Goal: Information Seeking & Learning: Learn about a topic

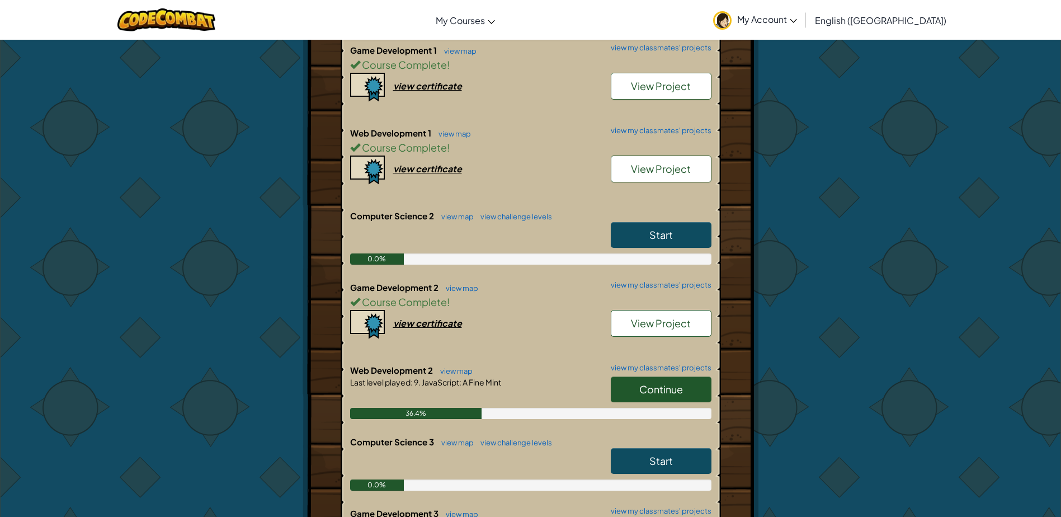
scroll to position [447, 0]
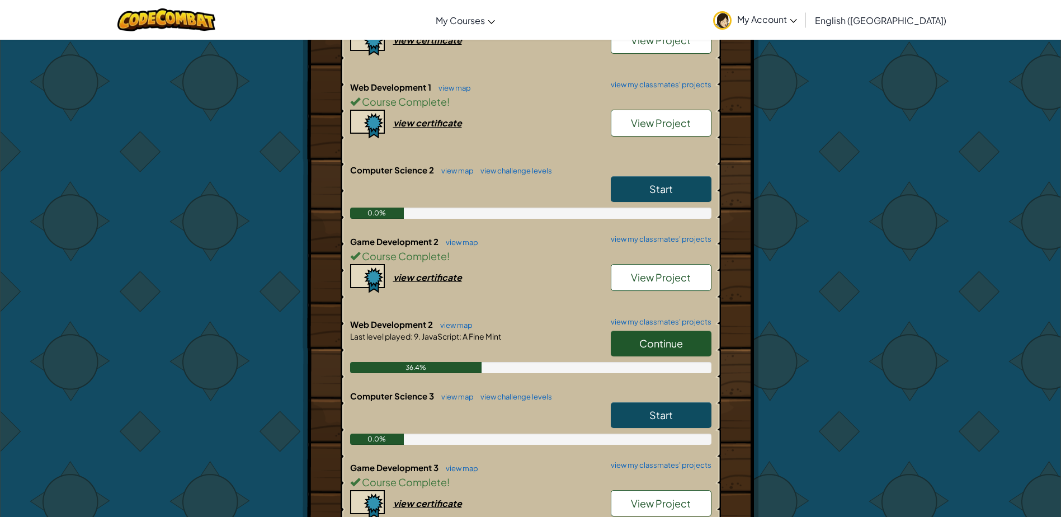
click at [661, 339] on span "Continue" at bounding box center [661, 343] width 44 height 13
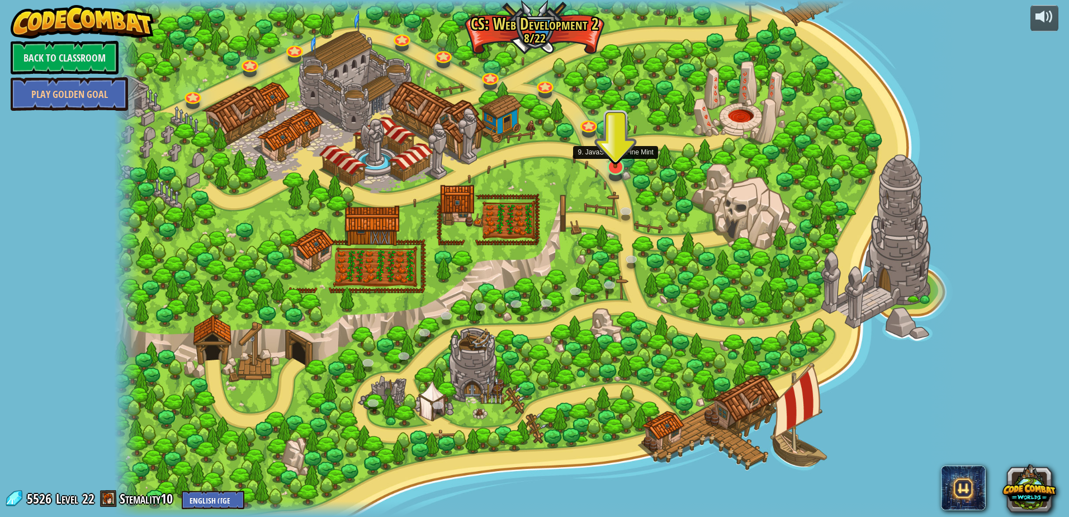
click at [619, 162] on img at bounding box center [616, 142] width 23 height 53
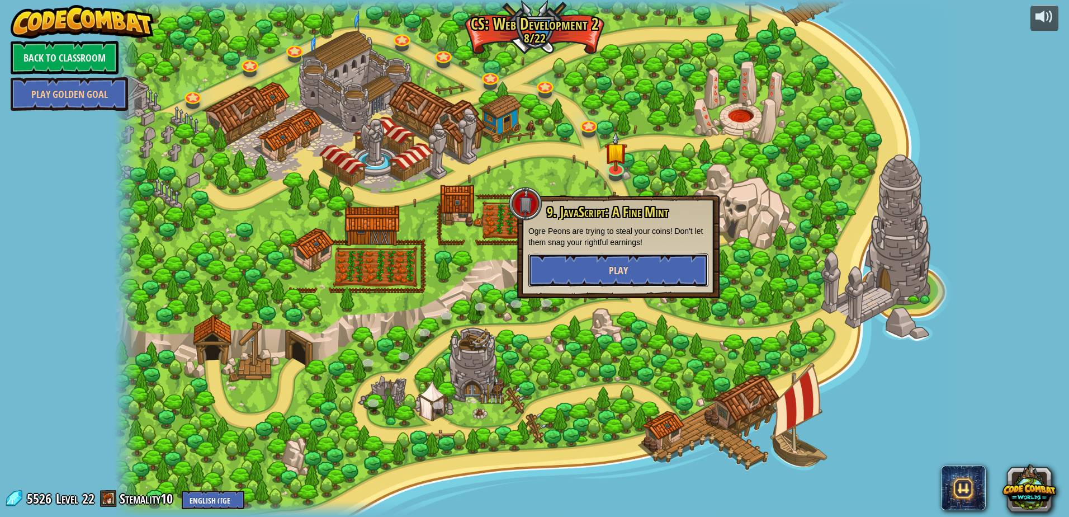
click at [648, 273] on button "Play" at bounding box center [618, 270] width 180 height 34
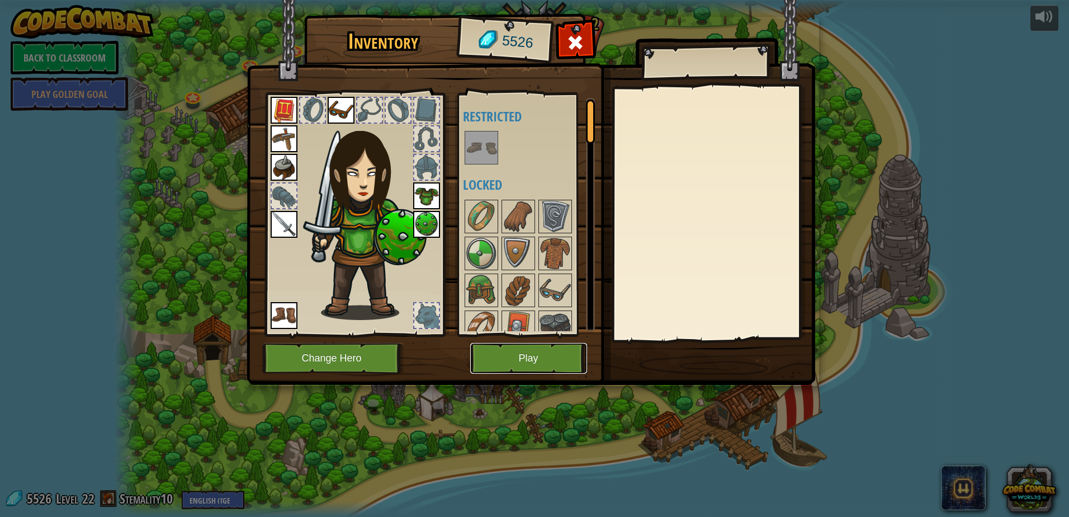
click at [564, 361] on button "Play" at bounding box center [528, 358] width 117 height 31
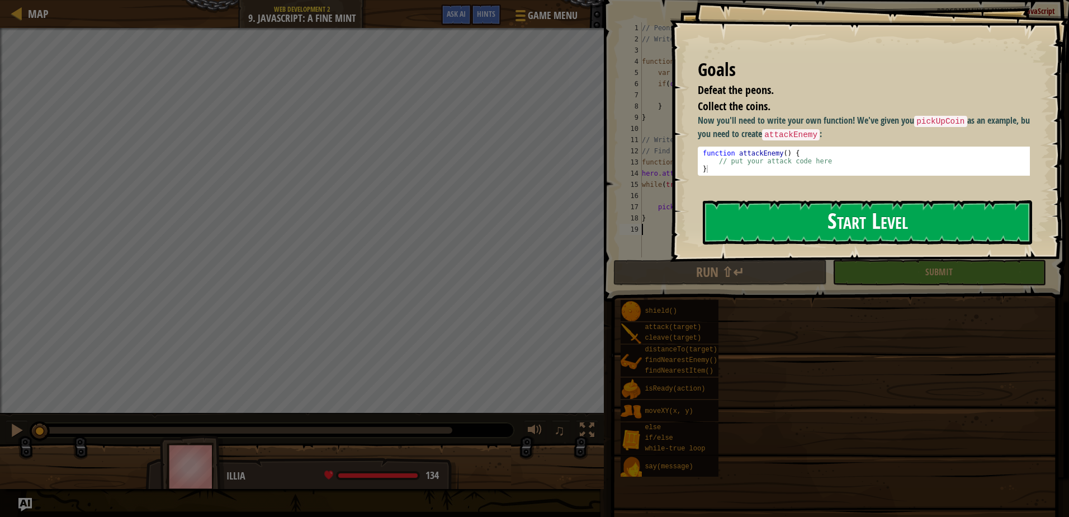
click at [772, 205] on button "Start Level" at bounding box center [867, 222] width 329 height 44
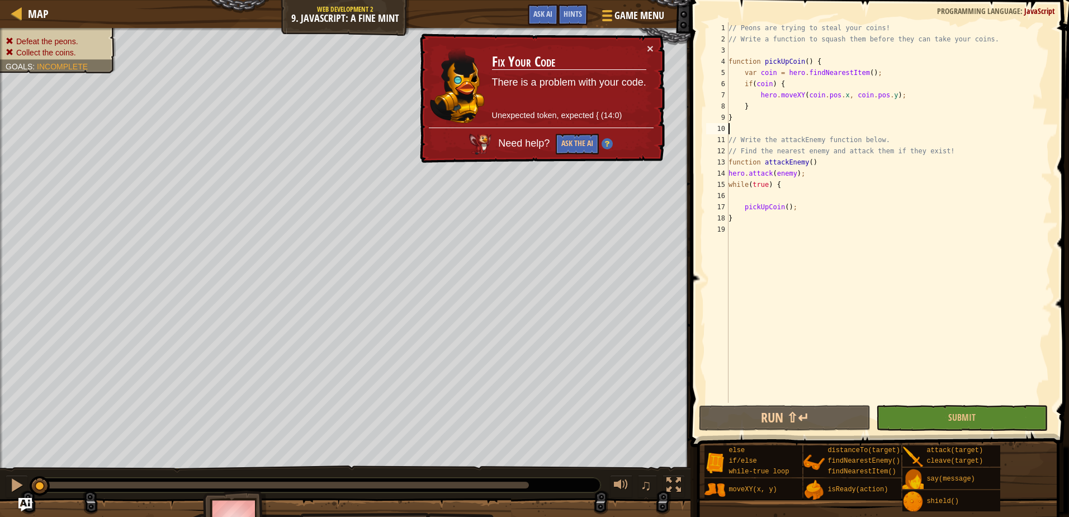
click at [809, 126] on div "// Peons are trying to steal your coins! // Write a function to squash them bef…" at bounding box center [889, 223] width 326 height 403
click at [27, 498] on img "Ask AI" at bounding box center [25, 504] width 15 height 15
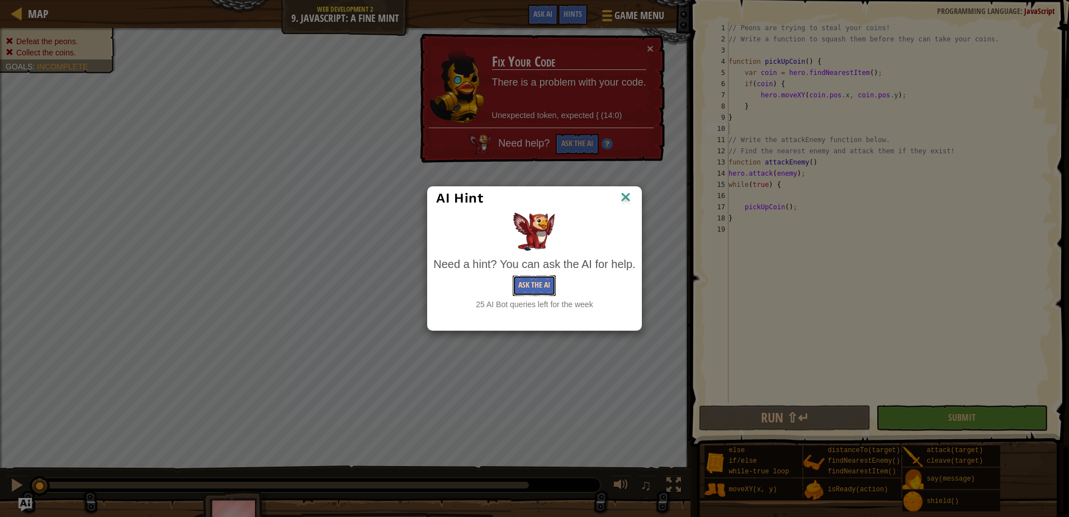
click at [528, 289] on button "Ask the AI" at bounding box center [534, 285] width 43 height 21
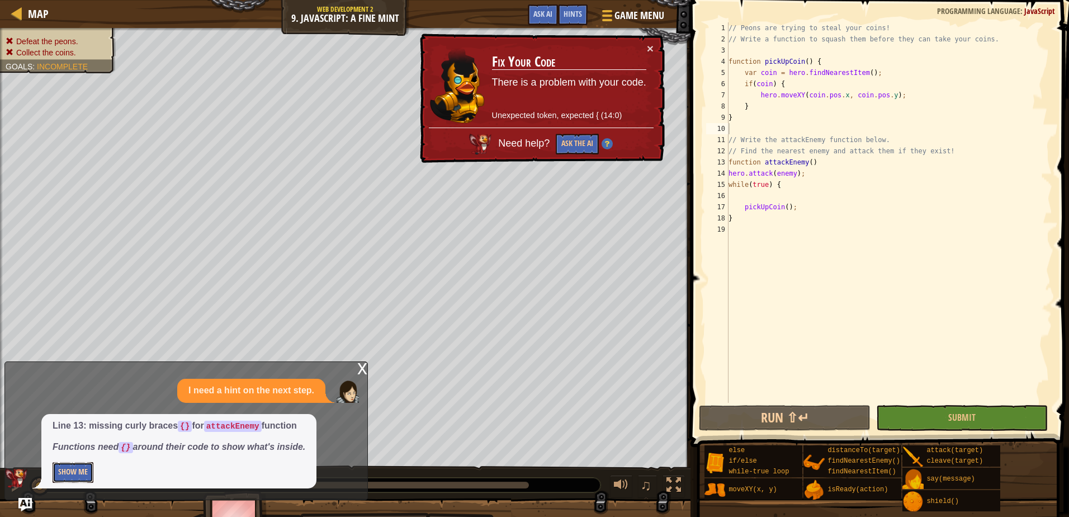
click at [86, 471] on button "Show Me" at bounding box center [73, 472] width 41 height 21
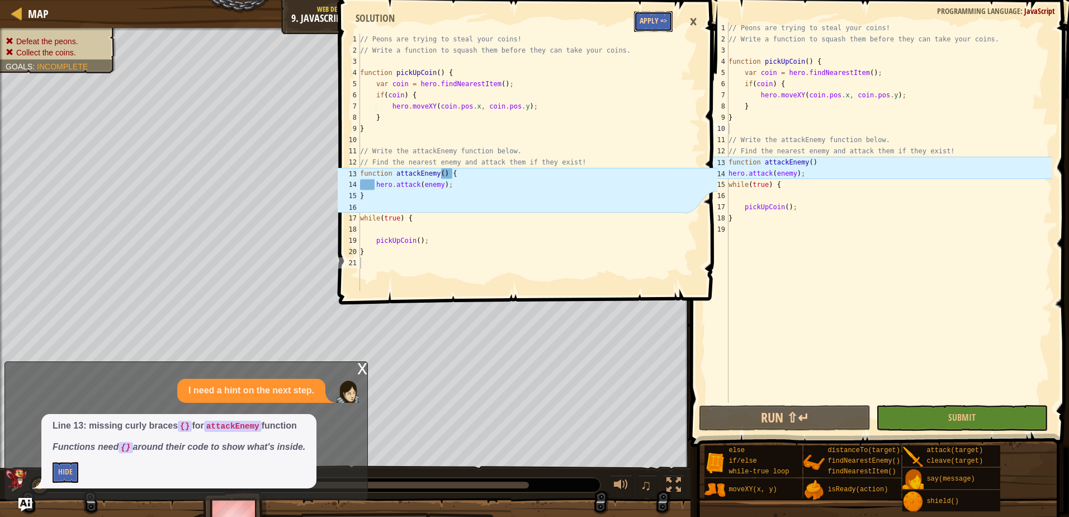
click at [667, 22] on button "Apply =>" at bounding box center [653, 21] width 39 height 21
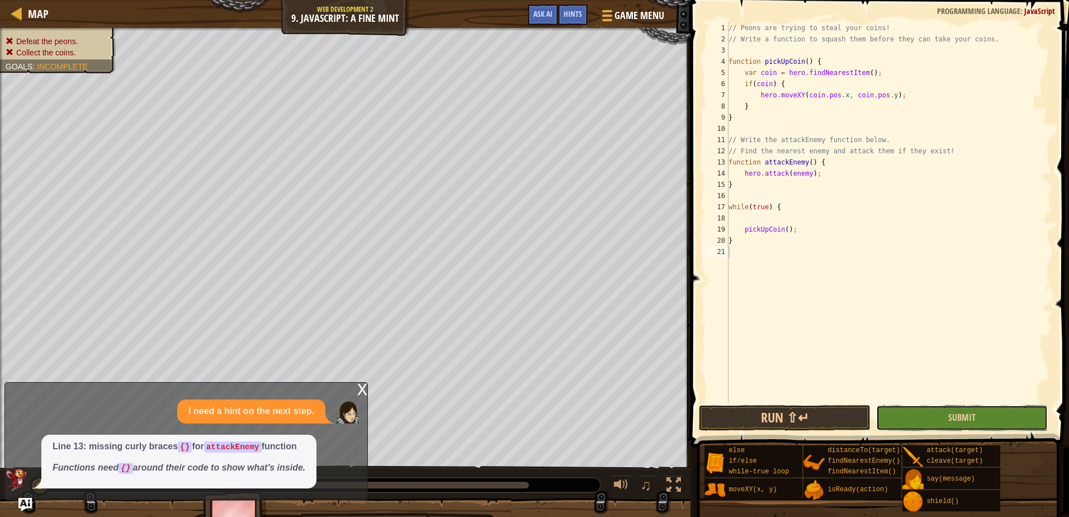
click at [942, 414] on button "Submit" at bounding box center [962, 418] width 172 height 26
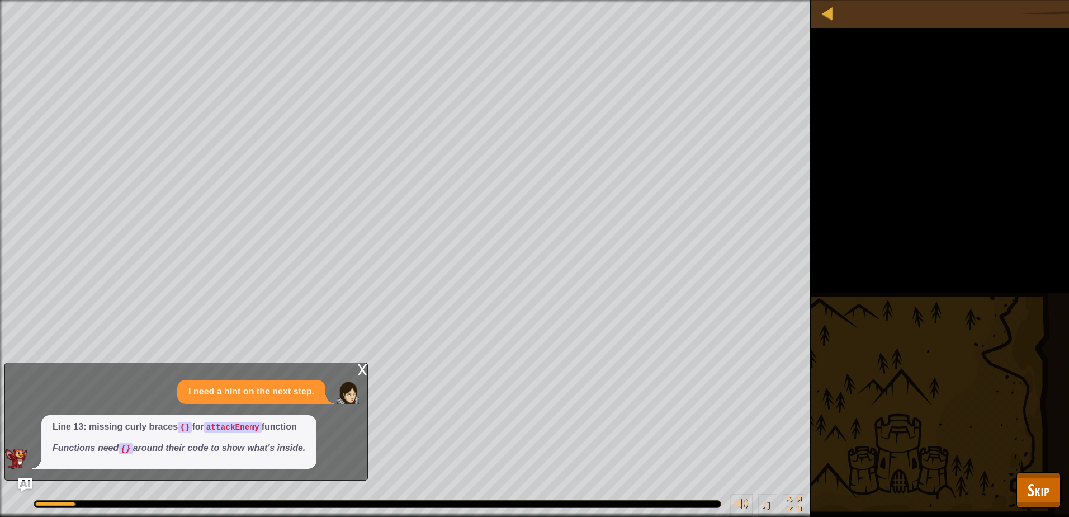
click at [358, 368] on div "x" at bounding box center [362, 368] width 10 height 11
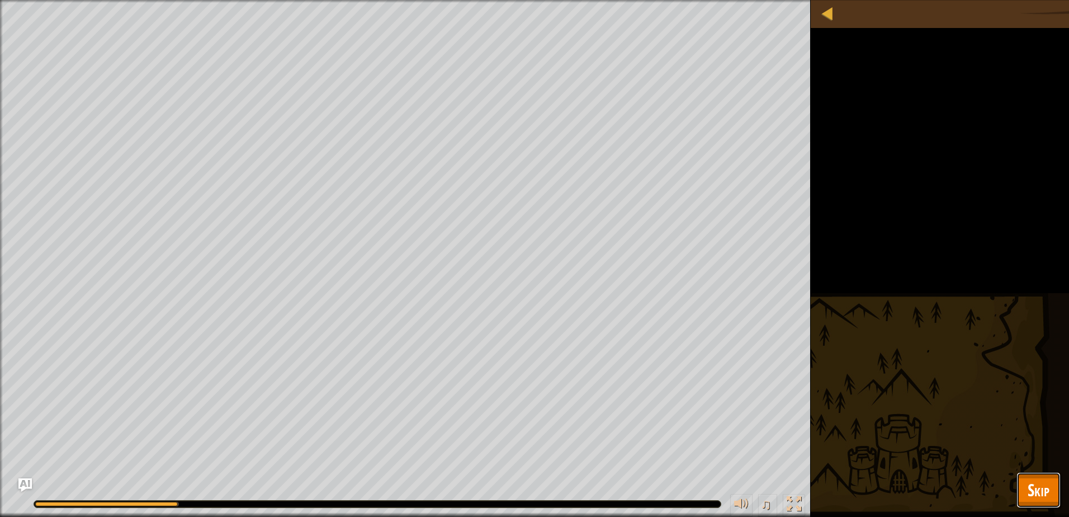
click at [1030, 490] on span "Skip" at bounding box center [1039, 489] width 22 height 23
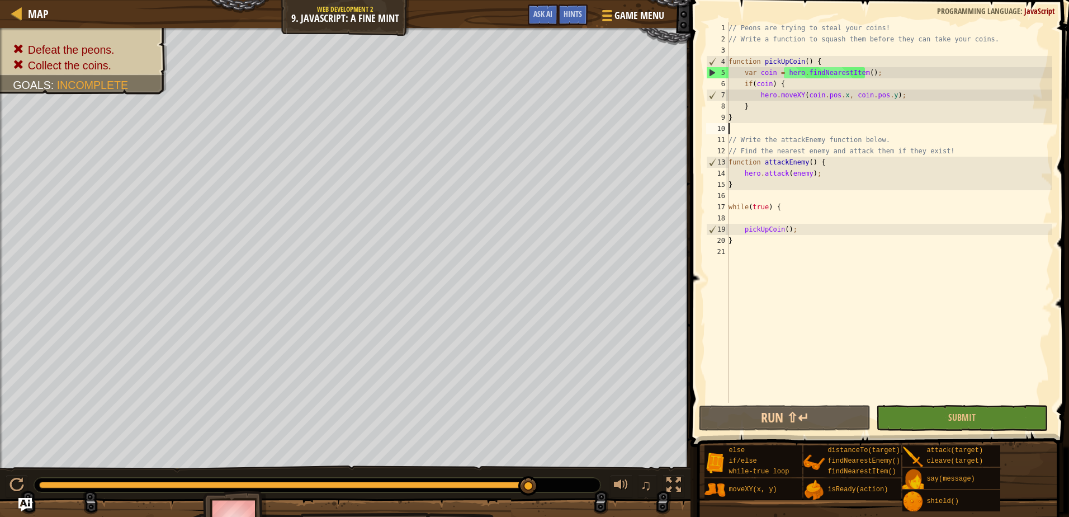
click at [751, 128] on div "// Peons are trying to steal your coins! // Write a function to squash them bef…" at bounding box center [889, 223] width 326 height 403
click at [541, 15] on span "Ask AI" at bounding box center [543, 13] width 19 height 11
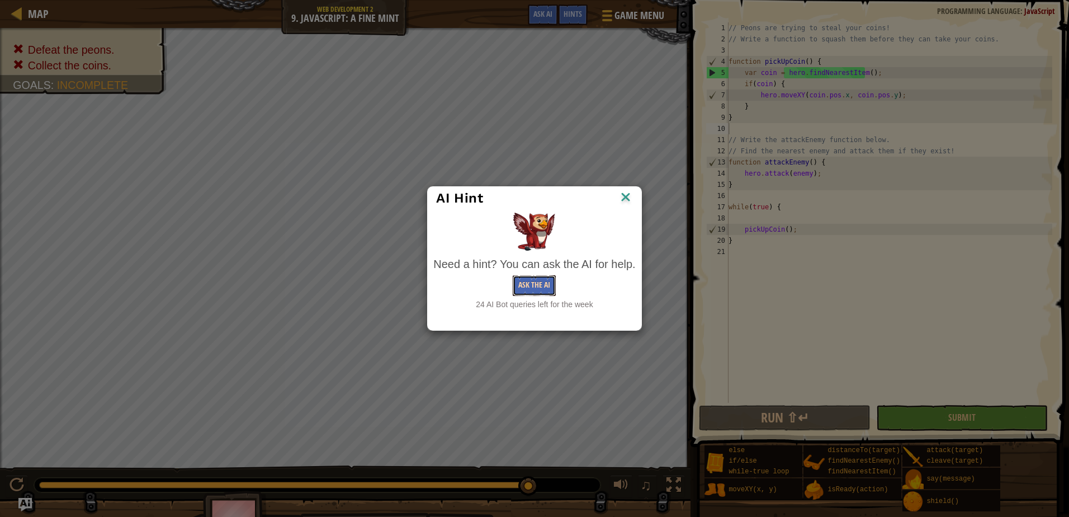
click at [536, 286] on button "Ask the AI" at bounding box center [534, 285] width 43 height 21
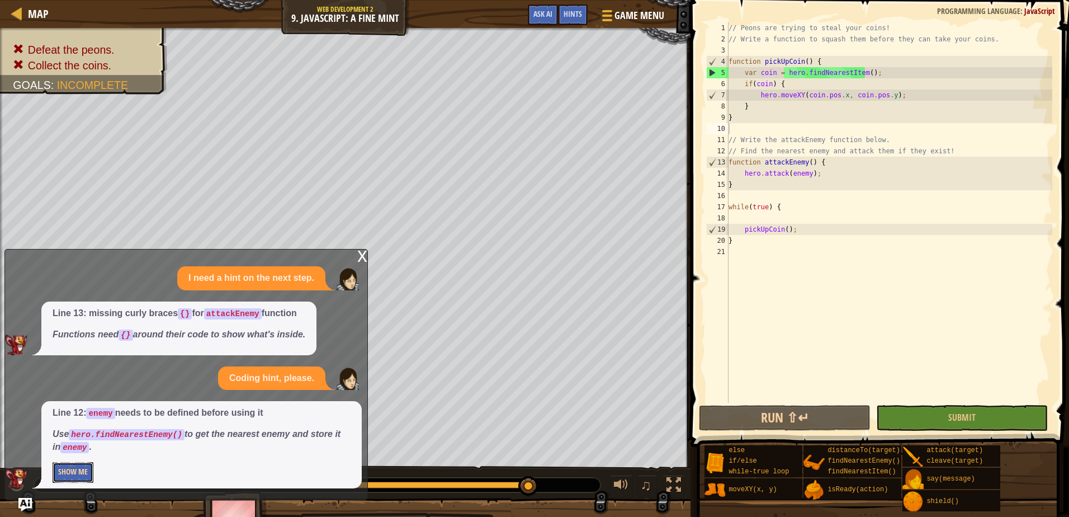
click at [85, 474] on button "Show Me" at bounding box center [73, 472] width 41 height 21
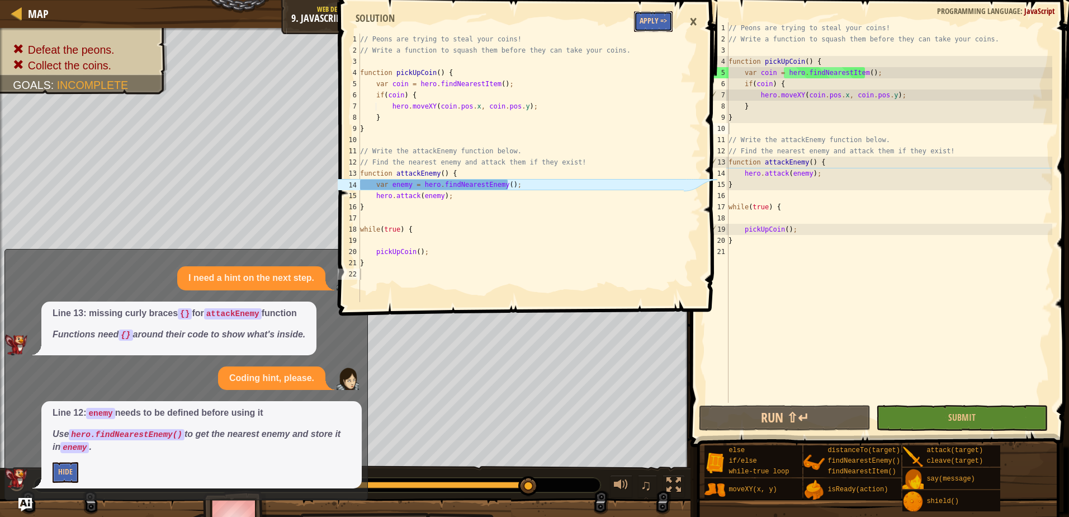
click at [668, 20] on button "Apply =>" at bounding box center [653, 21] width 39 height 21
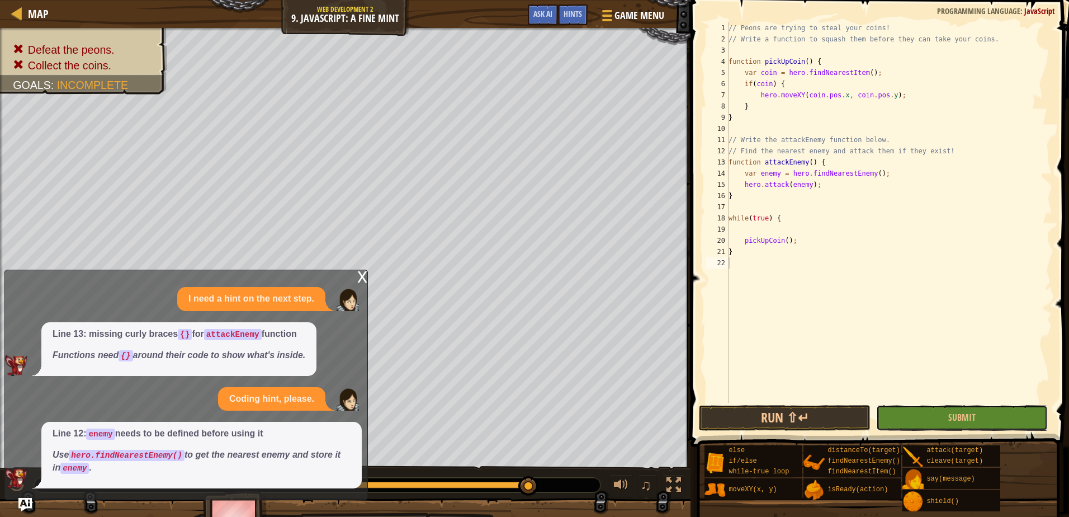
drag, startPoint x: 999, startPoint y: 413, endPoint x: 992, endPoint y: 412, distance: 7.4
click at [998, 413] on button "Submit" at bounding box center [962, 418] width 172 height 26
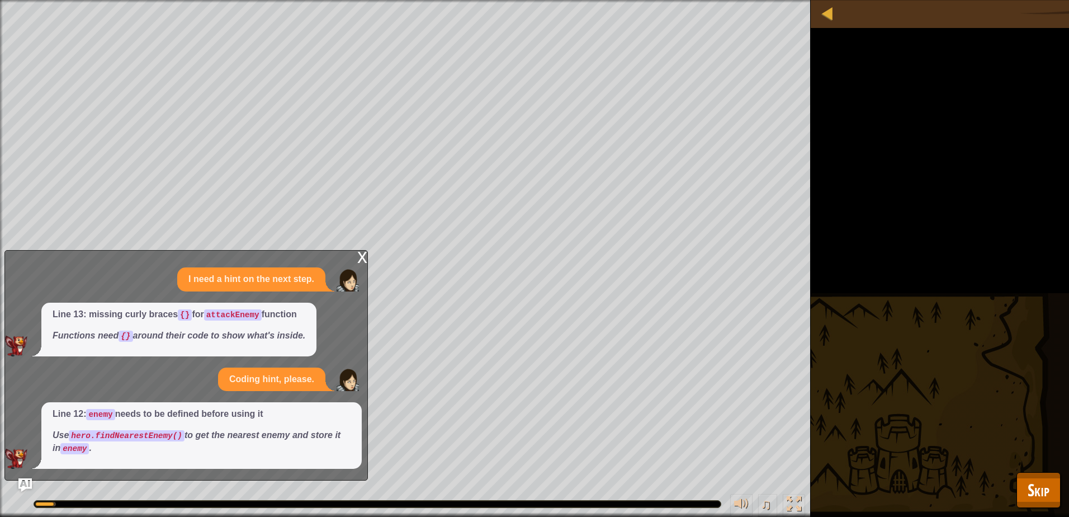
drag, startPoint x: 1071, startPoint y: 453, endPoint x: 1064, endPoint y: 460, distance: 9.9
click at [1060, 458] on div "Defeat the peons. Collect the coins. Goals : Running... ♫ Illia 134 x: 40 y: 32…" at bounding box center [534, 258] width 1069 height 517
click at [1042, 486] on span "Skip" at bounding box center [1039, 489] width 22 height 23
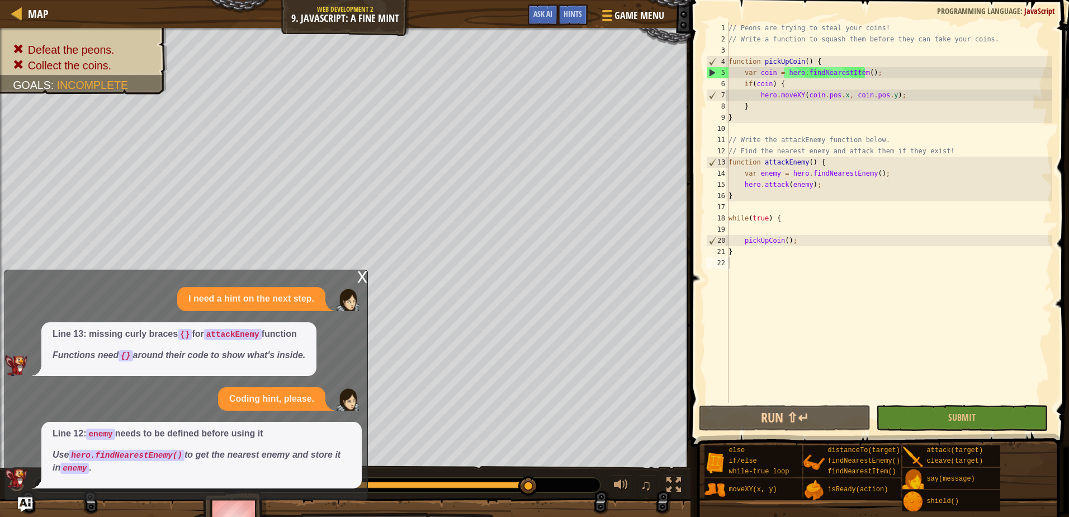
click at [25, 498] on img "Ask AI" at bounding box center [25, 504] width 15 height 15
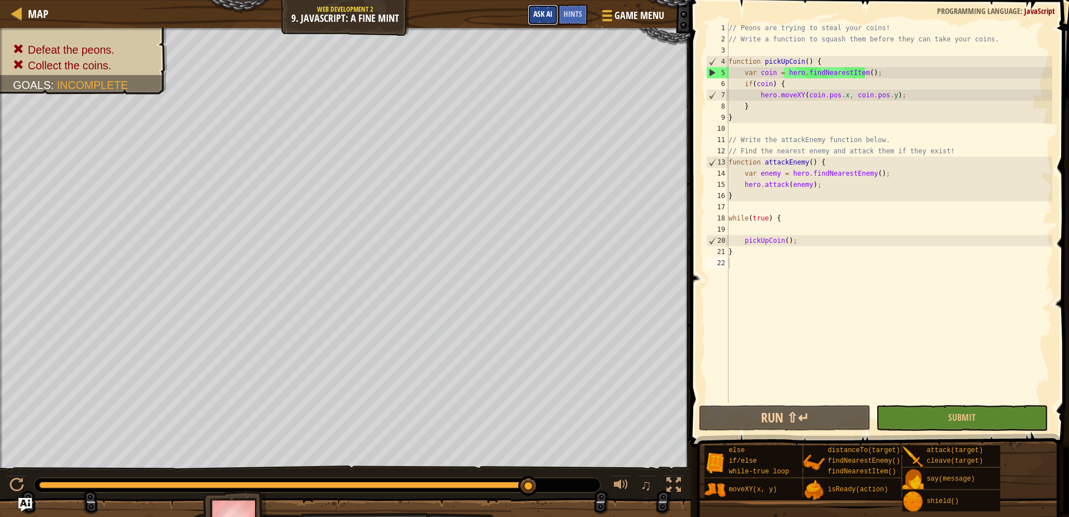
click at [550, 21] on button "Ask AI" at bounding box center [543, 14] width 30 height 21
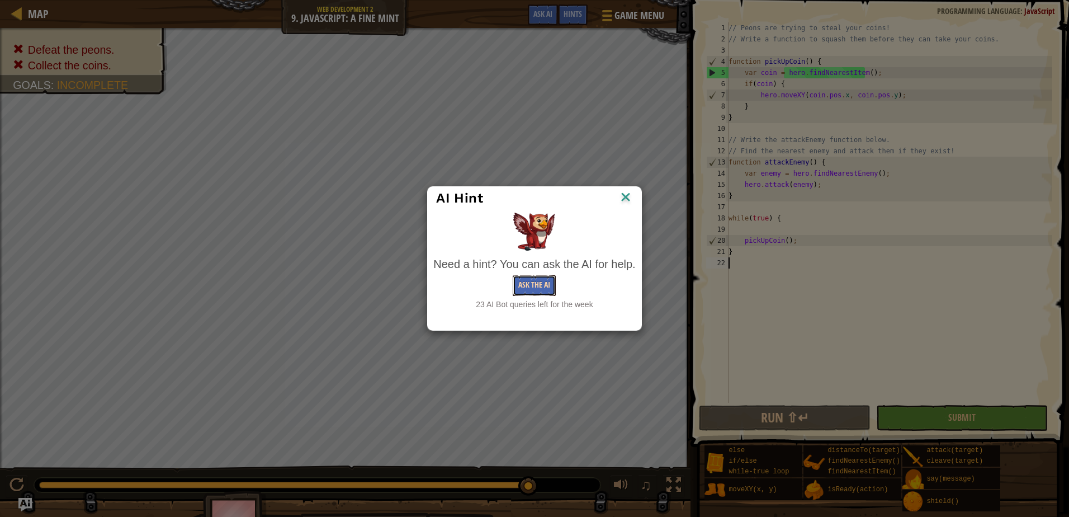
click at [548, 285] on button "Ask the AI" at bounding box center [534, 285] width 43 height 21
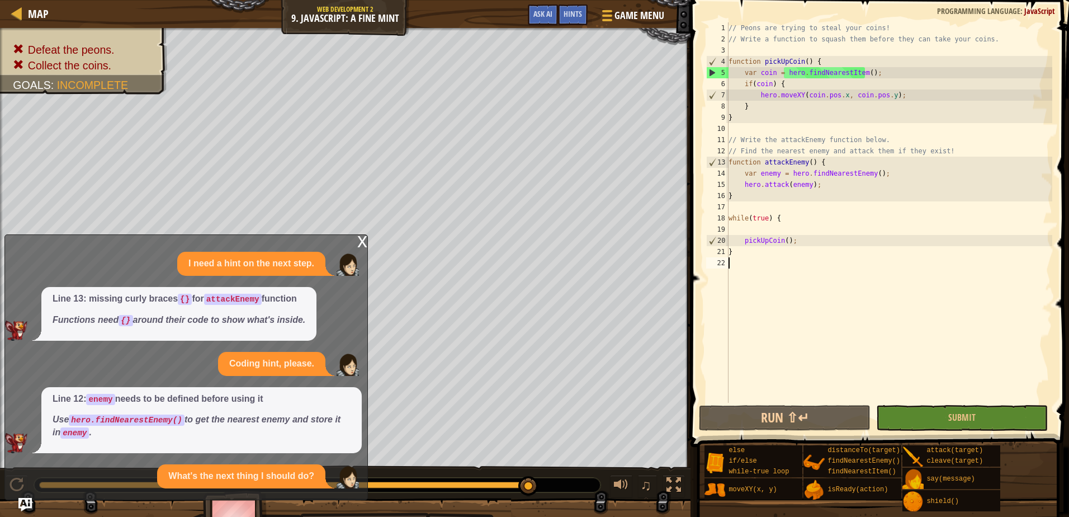
scroll to position [15, 0]
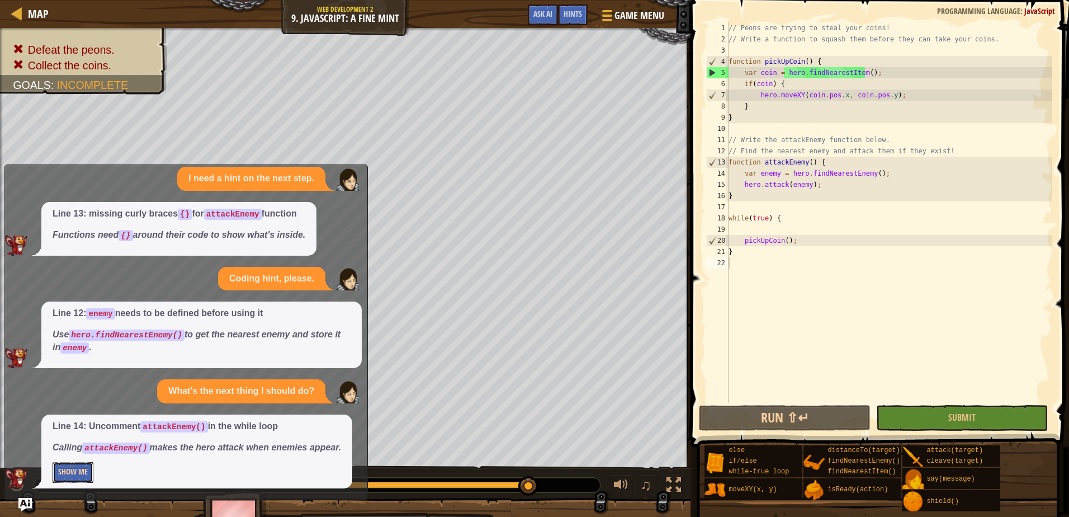
click at [65, 475] on button "Show Me" at bounding box center [73, 472] width 41 height 21
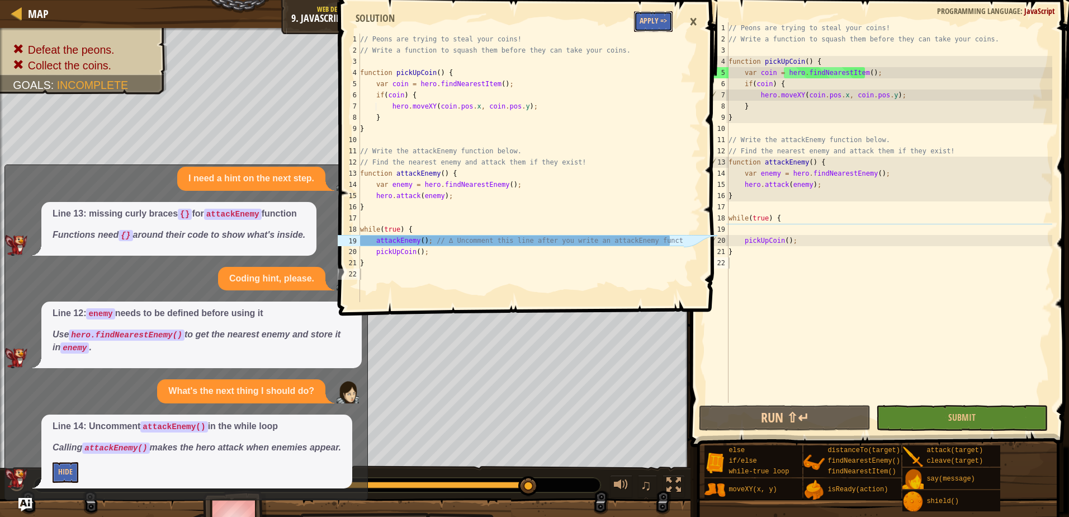
click at [667, 25] on button "Apply =>" at bounding box center [653, 21] width 39 height 21
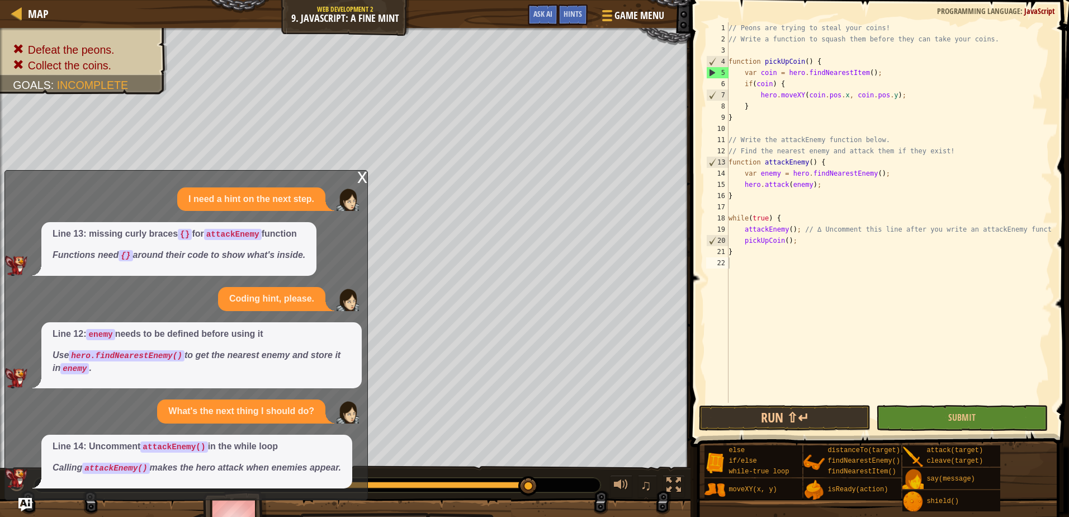
scroll to position [0, 0]
click at [964, 412] on span "Submit" at bounding box center [962, 417] width 27 height 12
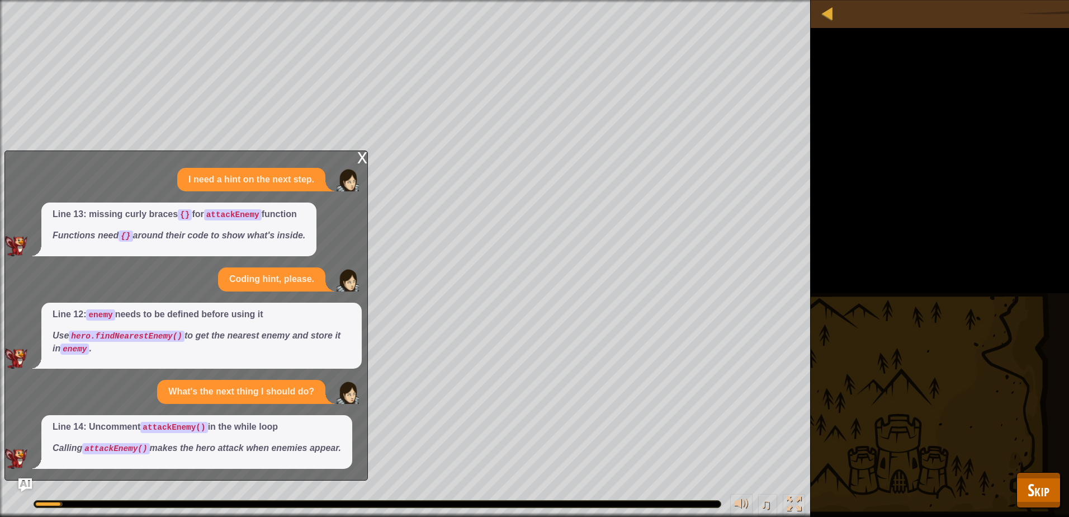
click at [362, 158] on div "x" at bounding box center [362, 156] width 10 height 11
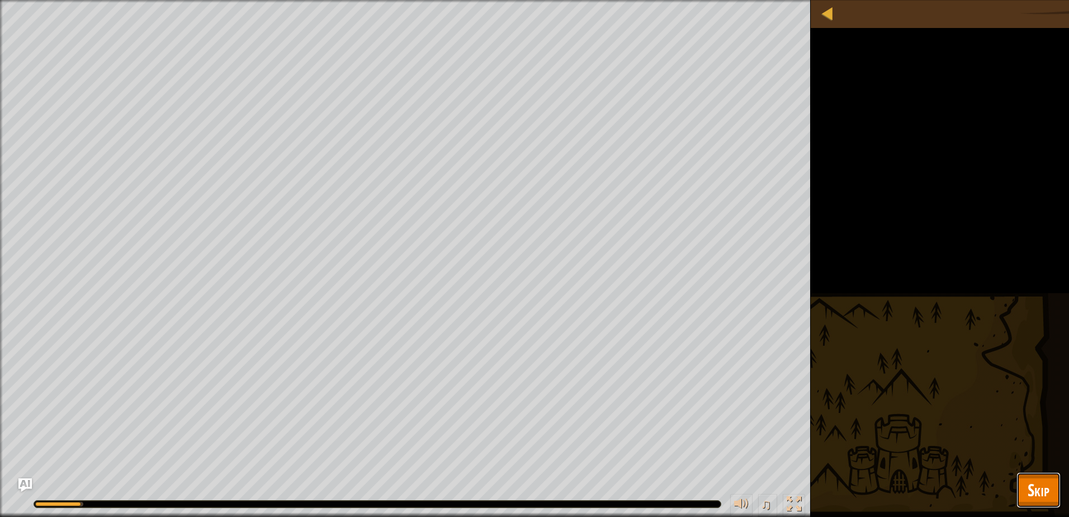
click at [1040, 478] on button "Skip" at bounding box center [1039, 490] width 44 height 36
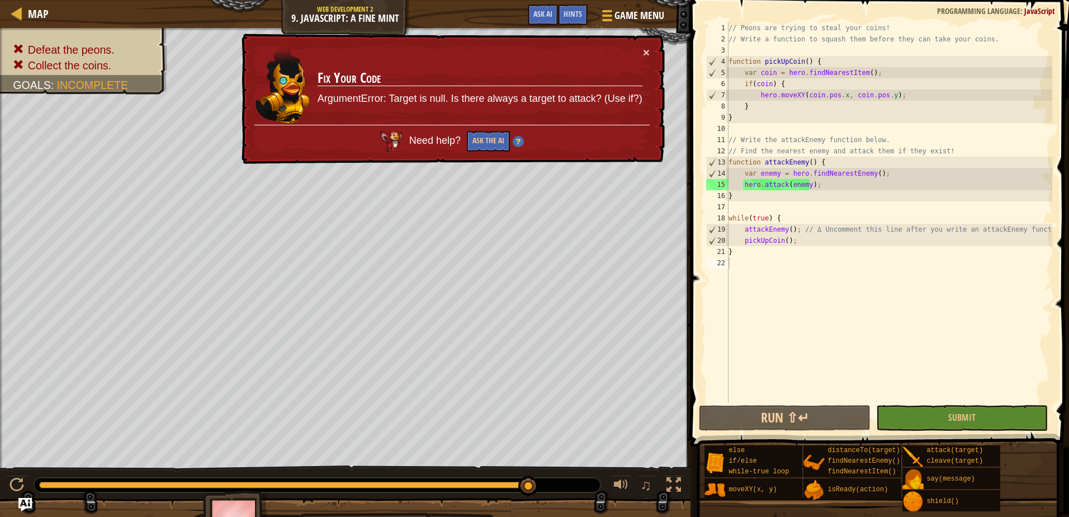
click at [785, 185] on div "// Peons are trying to steal your coins! // Write a function to squash them bef…" at bounding box center [889, 223] width 326 height 403
click at [789, 184] on div "// Peons are trying to steal your coins! // Write a function to squash them bef…" at bounding box center [889, 223] width 326 height 403
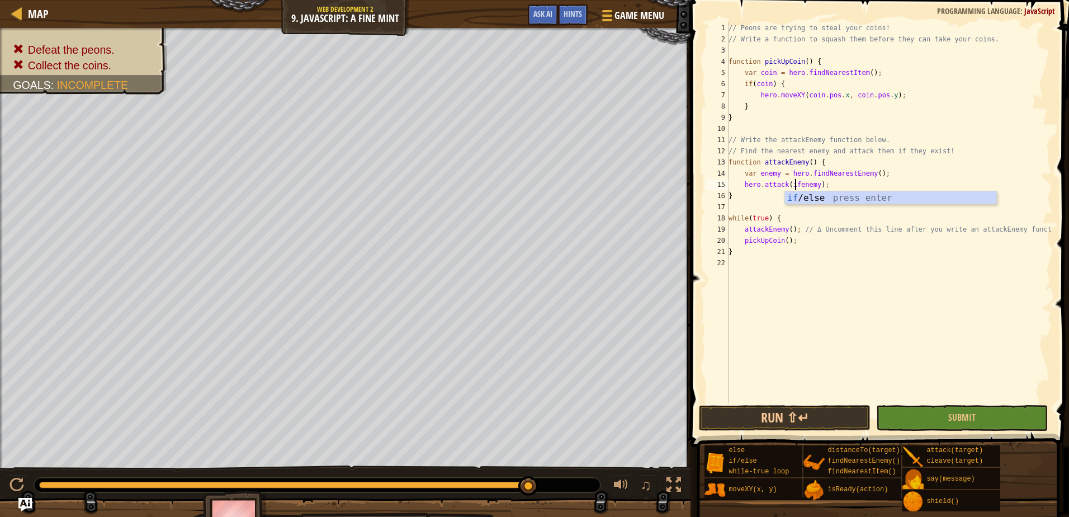
click at [870, 185] on div "// Peons are trying to steal your coins! // Write a function to squash them bef…" at bounding box center [889, 223] width 326 height 403
click at [792, 186] on div "// Peons are trying to steal your coins! // Write a function to squash them bef…" at bounding box center [889, 223] width 326 height 403
click at [794, 183] on div "// Peons are trying to steal your coins! // Write a function to squash them bef…" at bounding box center [889, 223] width 326 height 403
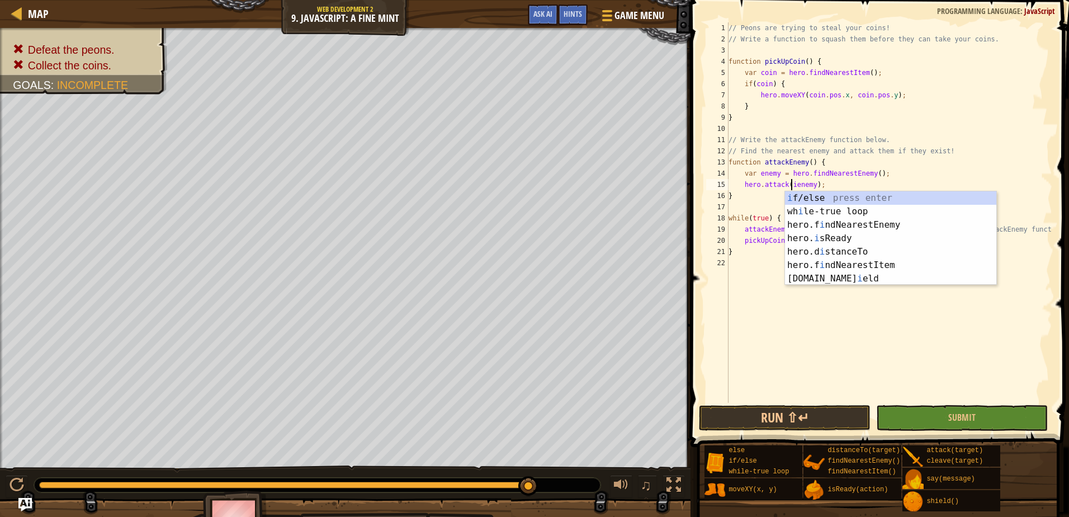
type textarea "hero.attack(enemy);"
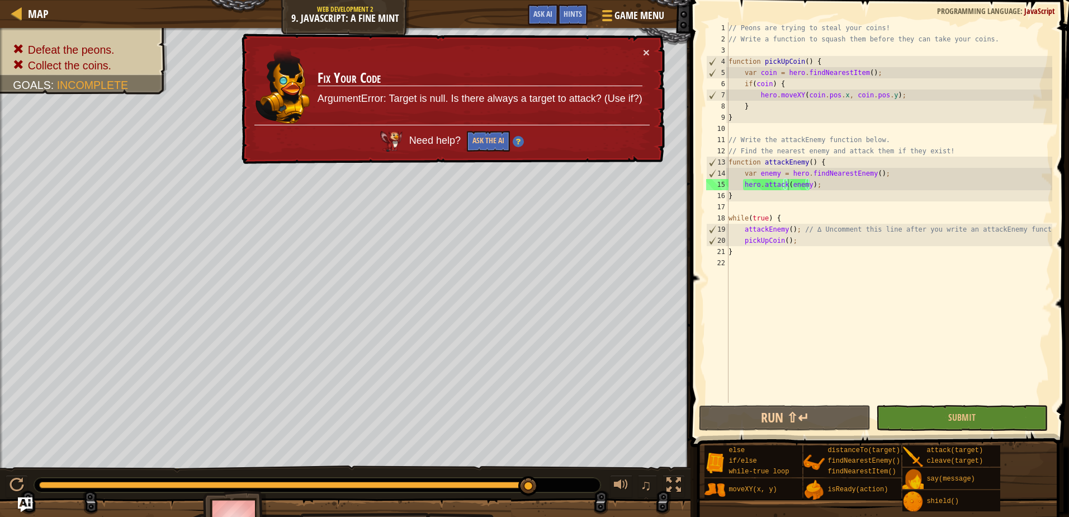
click at [27, 502] on img "Ask AI" at bounding box center [25, 504] width 15 height 15
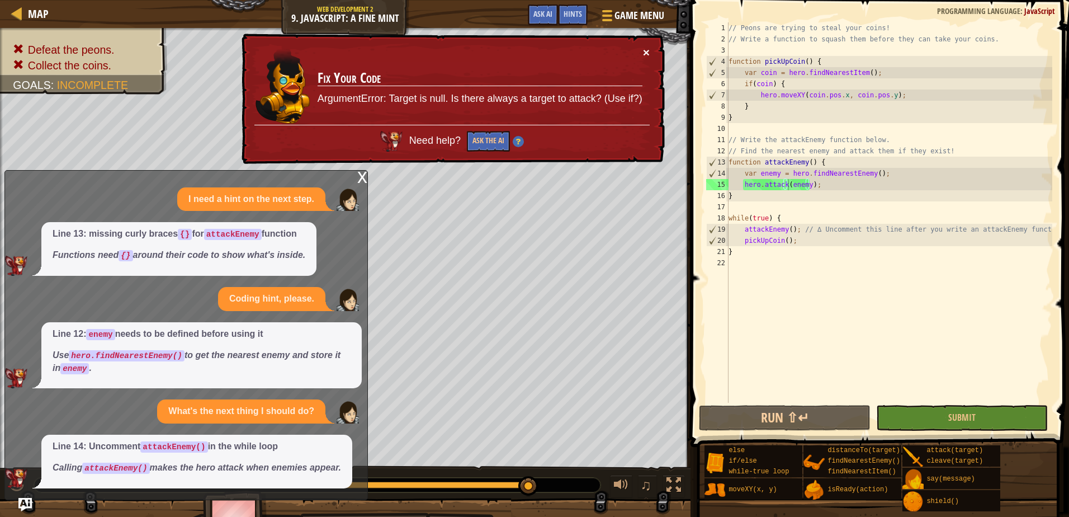
click at [649, 50] on button "×" at bounding box center [646, 53] width 7 height 12
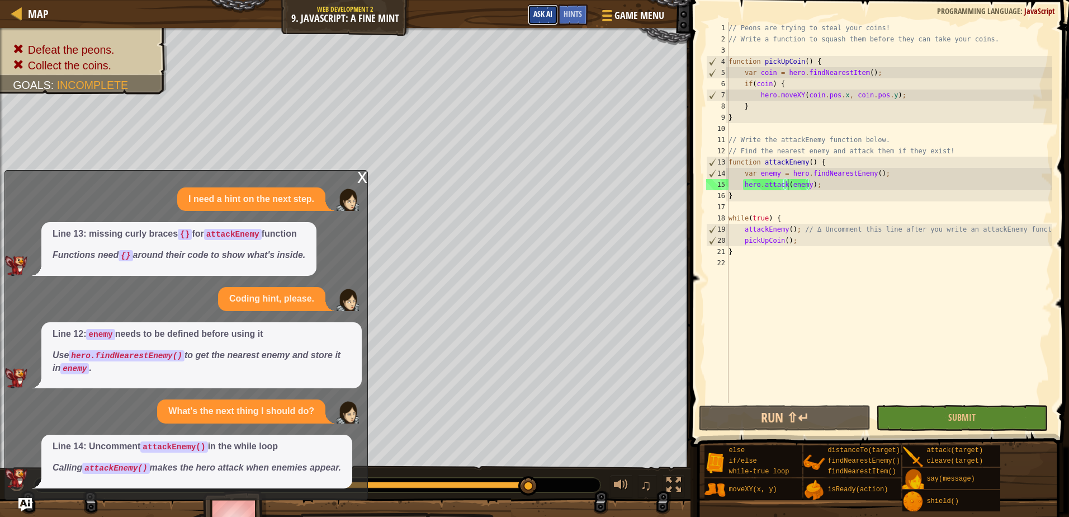
click at [537, 18] on span "Ask AI" at bounding box center [543, 13] width 19 height 11
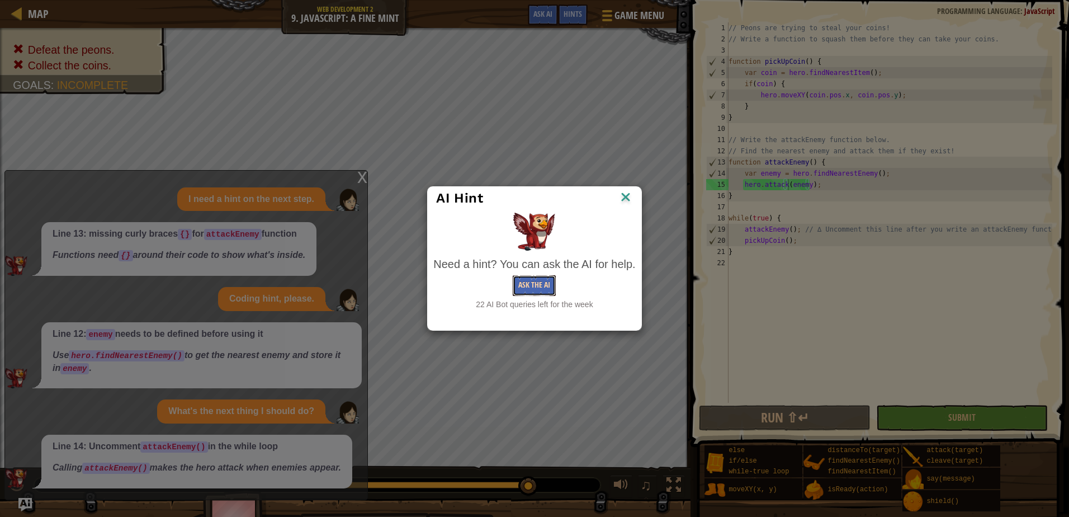
click at [544, 285] on button "Ask the AI" at bounding box center [534, 285] width 43 height 21
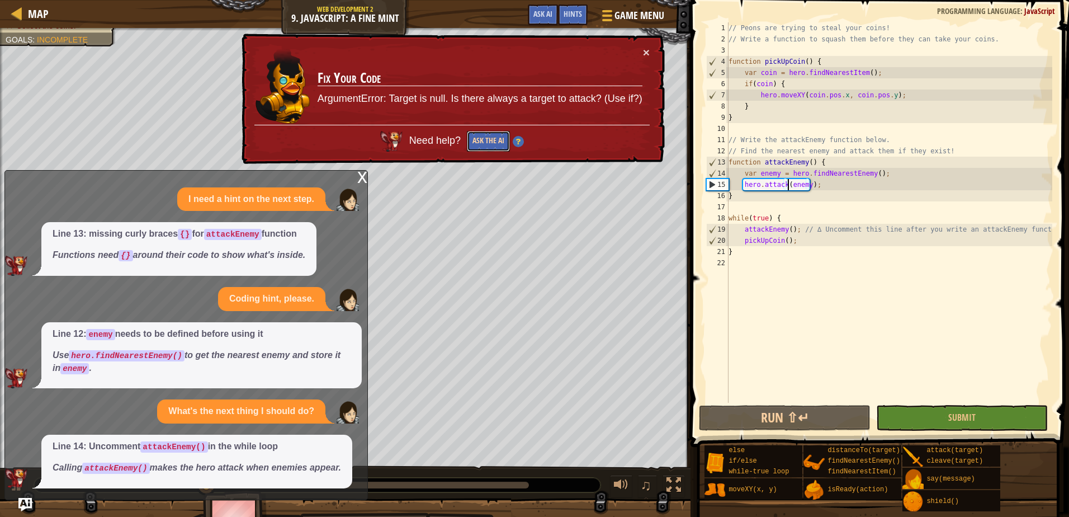
click at [494, 147] on button "Ask the AI" at bounding box center [488, 141] width 43 height 21
click at [655, 50] on div "× Fix Your Code ArgumentError: Target is null. Is there always a target to atta…" at bounding box center [452, 99] width 427 height 134
click at [649, 51] on button "×" at bounding box center [647, 55] width 7 height 12
click at [364, 177] on div "x" at bounding box center [362, 176] width 10 height 11
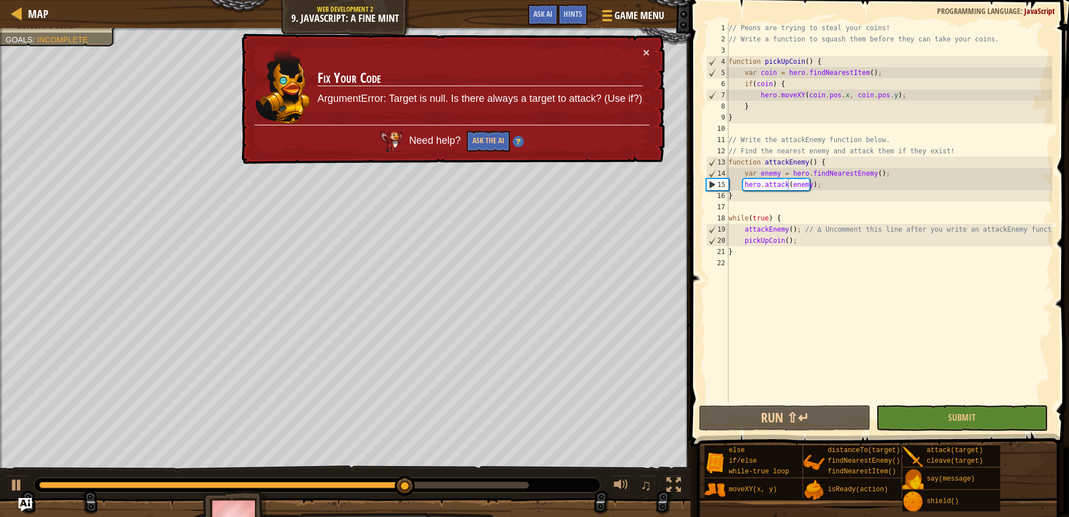
click at [650, 49] on div "× Fix Your Code ArgumentError: Target is null. Is there always a target to atta…" at bounding box center [451, 99] width 427 height 136
click at [650, 52] on div "× Fix Your Code ArgumentError: Target is null. Is there always a target to atta…" at bounding box center [452, 99] width 426 height 132
click at [647, 51] on button "×" at bounding box center [646, 54] width 7 height 12
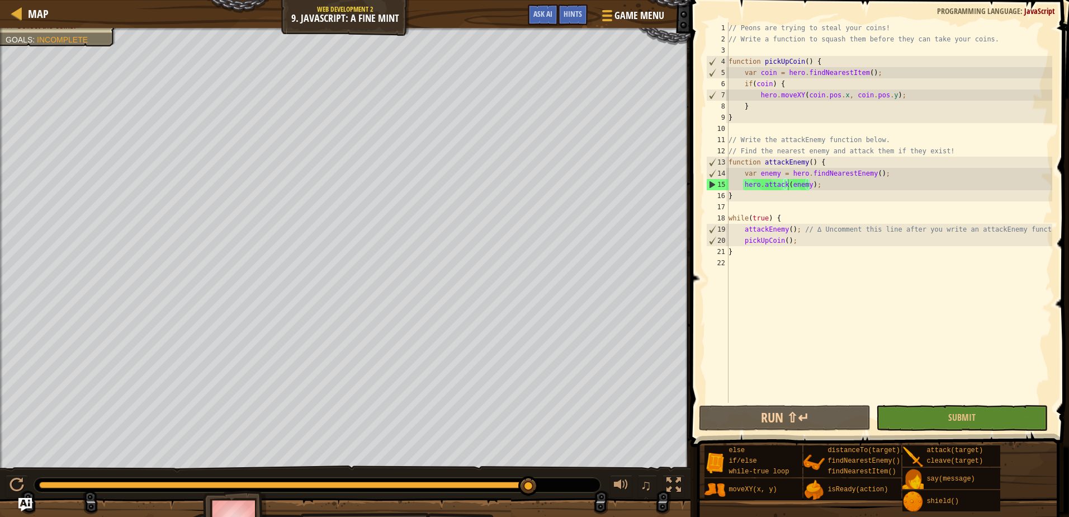
click at [104, 46] on div "Defeat the peons. Collect the coins. Goals : Incomplete" at bounding box center [51, 20] width 129 height 53
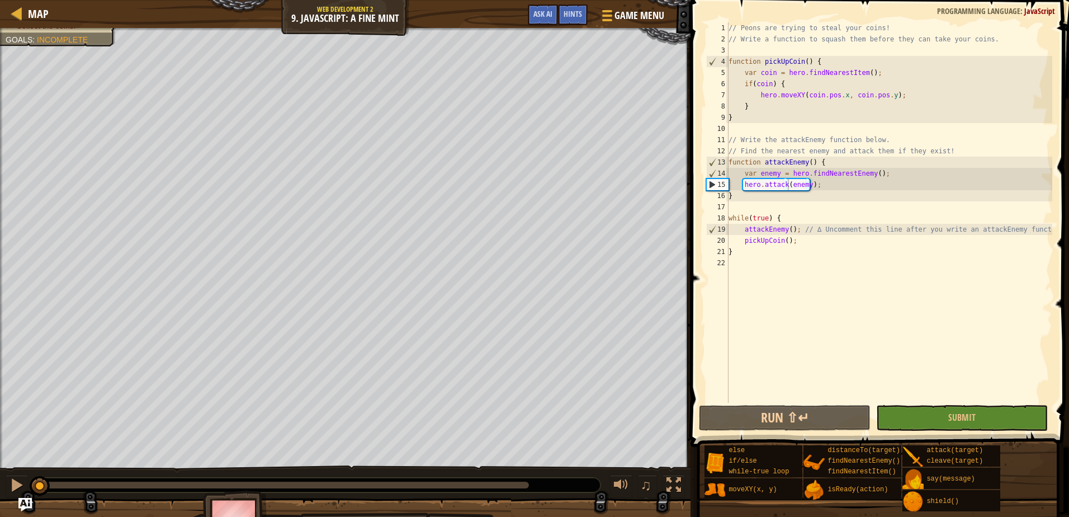
drag, startPoint x: 531, startPoint y: 485, endPoint x: 0, endPoint y: 479, distance: 531.3
click at [0, 0] on html "Map Web Development 2 9. JavaScript: A Fine Mint Game Menu Done Hints Ask AI 1 …" at bounding box center [534, 0] width 1069 height 0
click at [950, 311] on div "// Peons are trying to steal your coins! // Write a function to squash them bef…" at bounding box center [889, 223] width 326 height 403
click at [903, 271] on div "// Peons are trying to steal your coins! // Write a function to squash them bef…" at bounding box center [889, 223] width 326 height 403
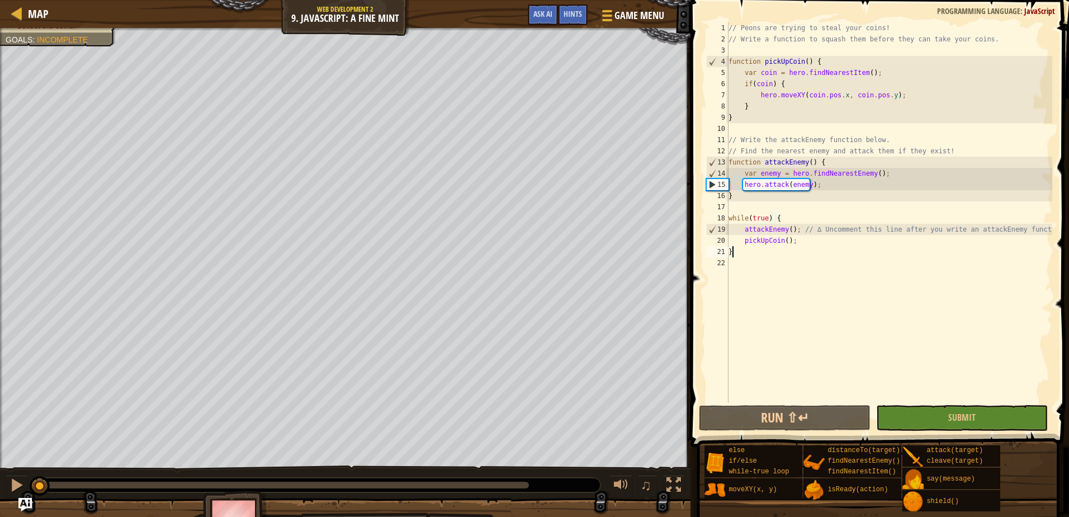
click at [832, 249] on div "// Peons are trying to steal your coins! // Write a function to squash them bef…" at bounding box center [889, 223] width 326 height 403
click at [886, 213] on div "// Peons are trying to steal your coins! // Write a function to squash them bef…" at bounding box center [889, 223] width 326 height 403
type textarea "while(true) {"
click at [860, 211] on div "// Peons are trying to steal your coins! // Write a function to squash them bef…" at bounding box center [889, 223] width 326 height 403
click at [546, 13] on span "Ask AI" at bounding box center [543, 13] width 19 height 11
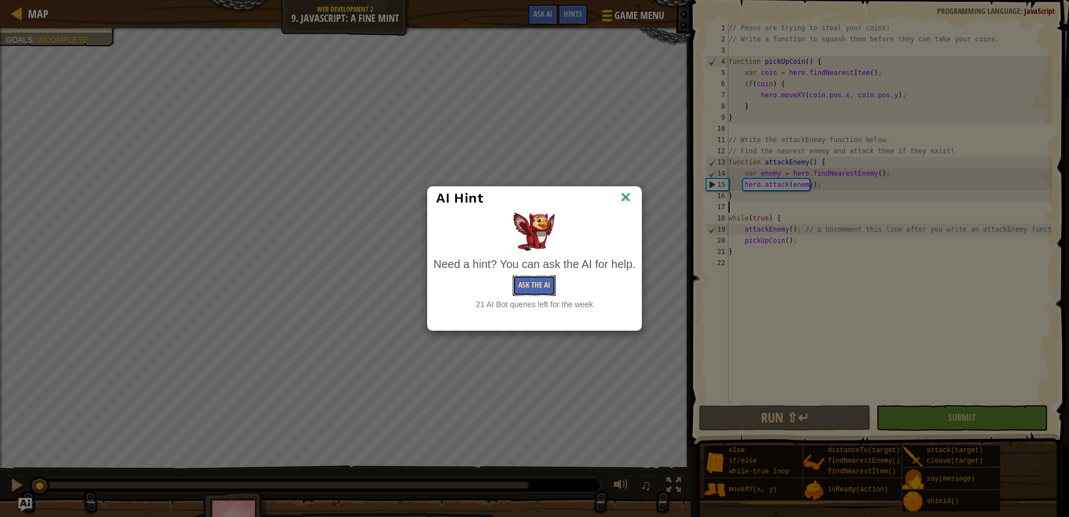
click at [555, 286] on button "Ask the AI" at bounding box center [534, 285] width 43 height 21
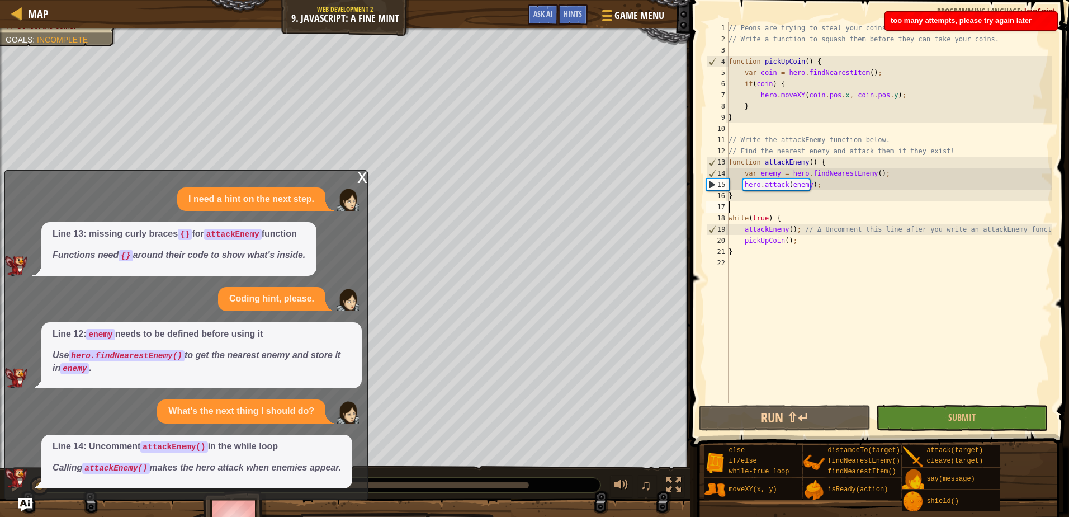
click at [361, 175] on div "x" at bounding box center [362, 176] width 10 height 11
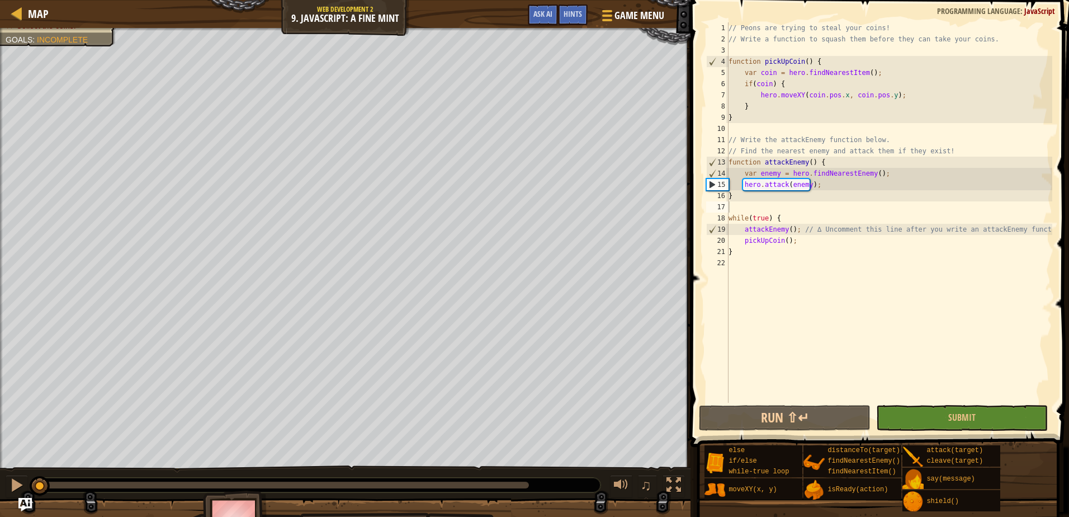
type textarea "}"
click at [800, 249] on div "// Peons are trying to steal your coins! // Write a function to squash them bef…" at bounding box center [889, 223] width 326 height 403
click at [546, 16] on span "Ask AI" at bounding box center [543, 13] width 19 height 11
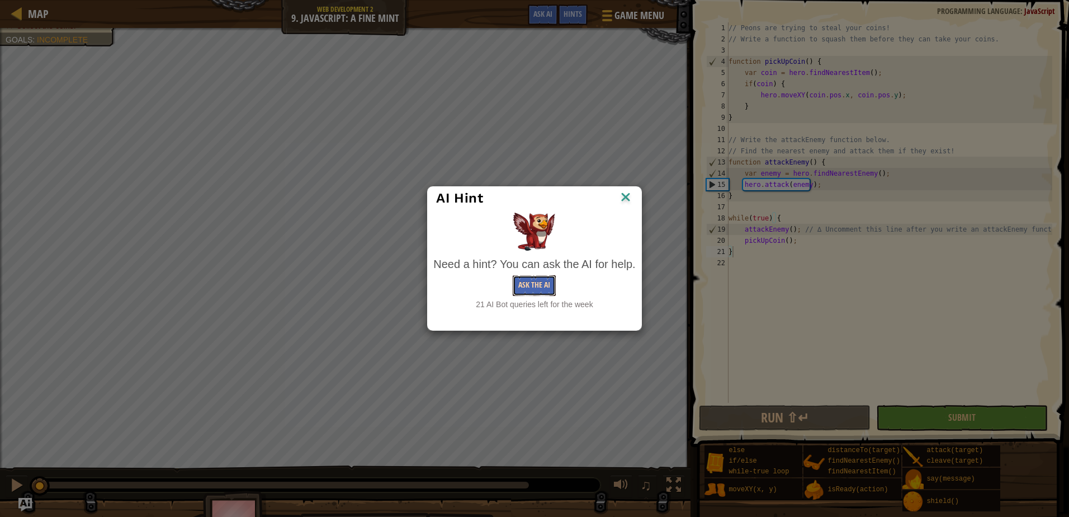
click at [530, 282] on button "Ask the AI" at bounding box center [534, 285] width 43 height 21
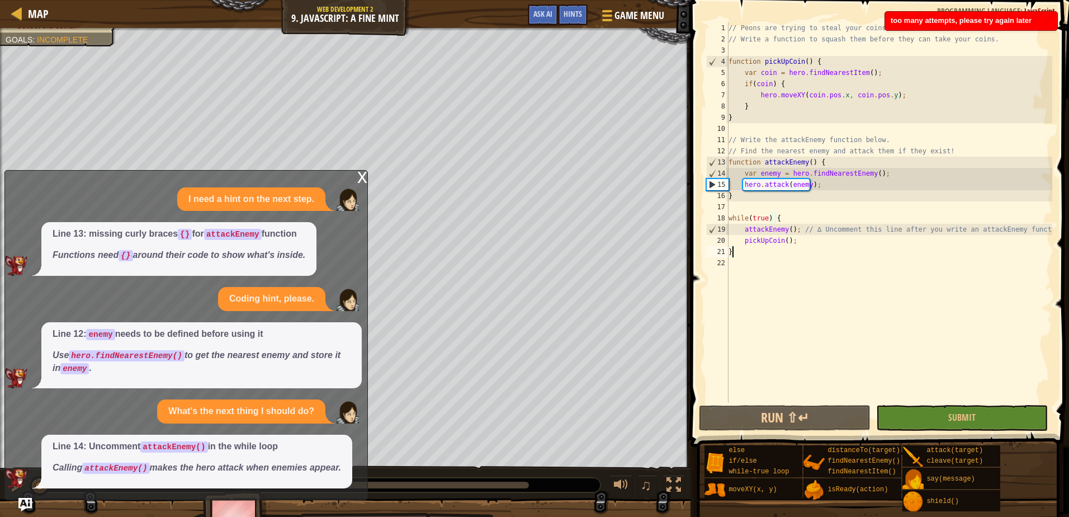
click at [356, 181] on div "x I need a hint on the next step. Line 13: missing curly braces {} for attackEn…" at bounding box center [186, 335] width 364 height 330
click at [361, 179] on div "x" at bounding box center [362, 176] width 10 height 11
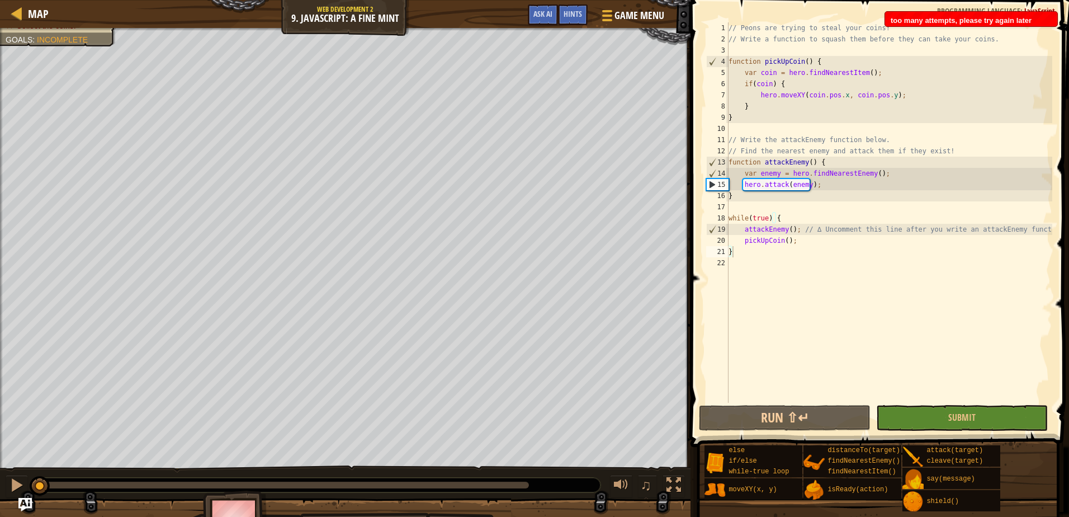
click at [814, 209] on div "// Peons are trying to steal your coins! // Write a function to squash them bef…" at bounding box center [889, 223] width 326 height 403
click at [890, 177] on div "// Peons are trying to steal your coins! // Write a function to squash them bef…" at bounding box center [889, 223] width 326 height 403
type textarea "var enemy = hero.findNearestEnemy();"
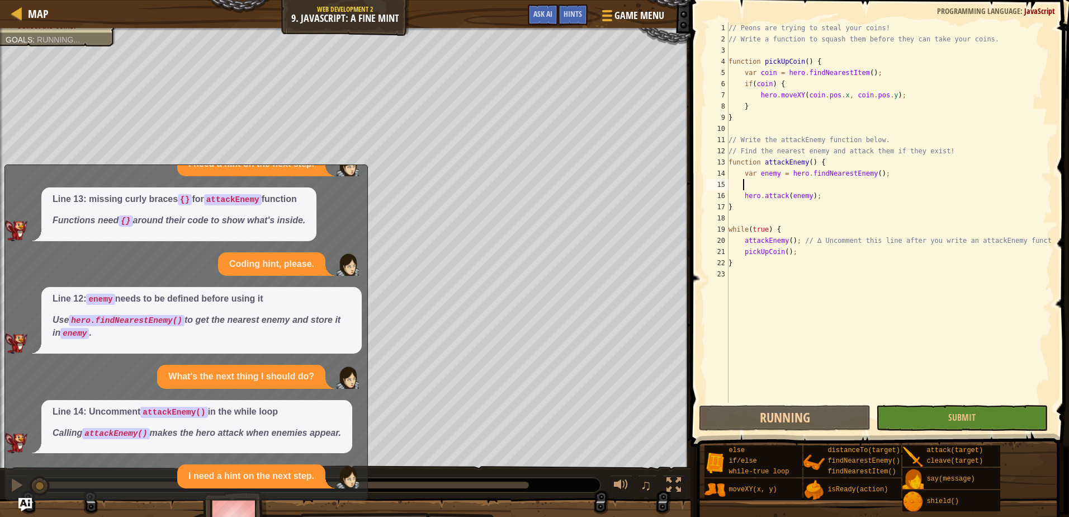
scroll to position [128, 0]
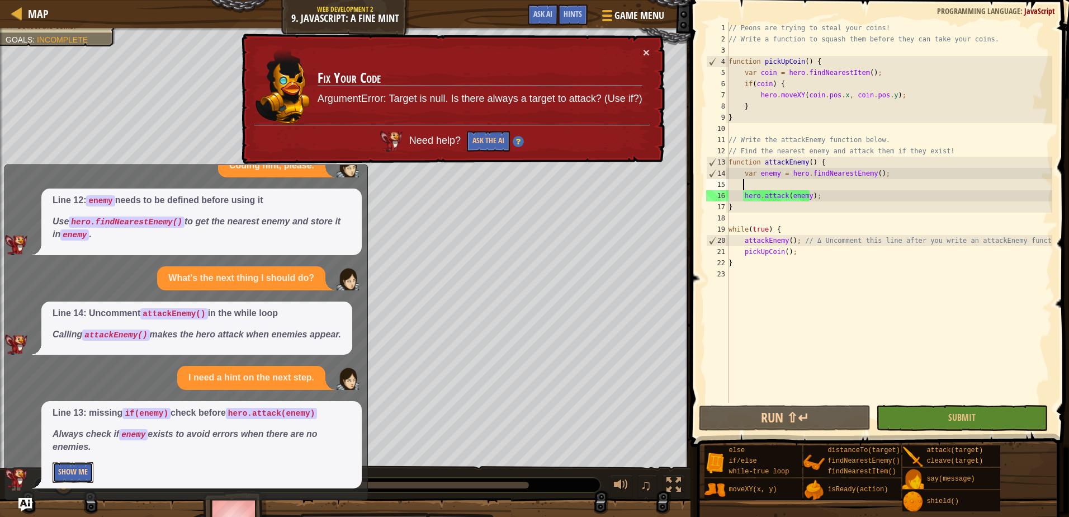
click at [70, 473] on button "Show Me" at bounding box center [73, 472] width 41 height 21
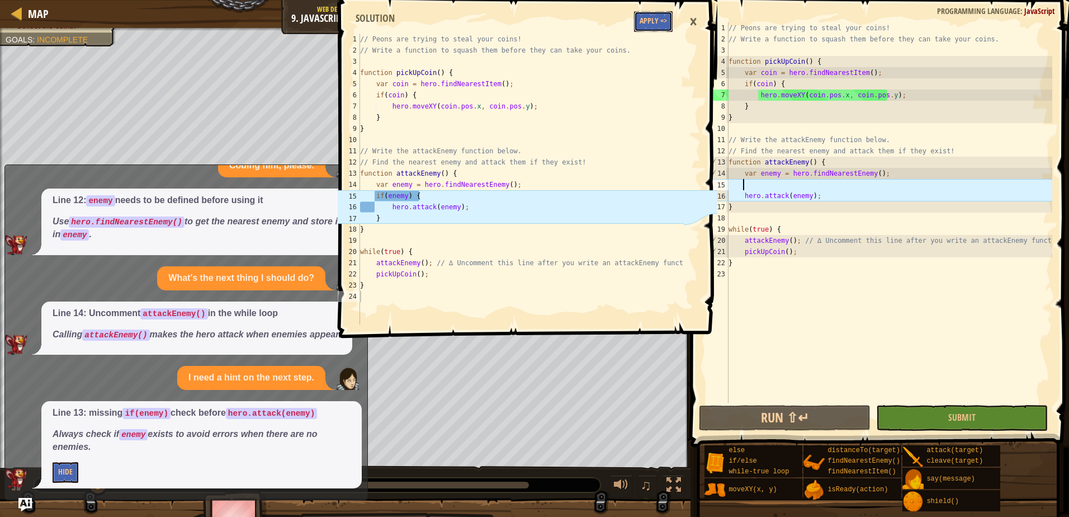
click at [644, 20] on button "Apply =>" at bounding box center [653, 21] width 39 height 21
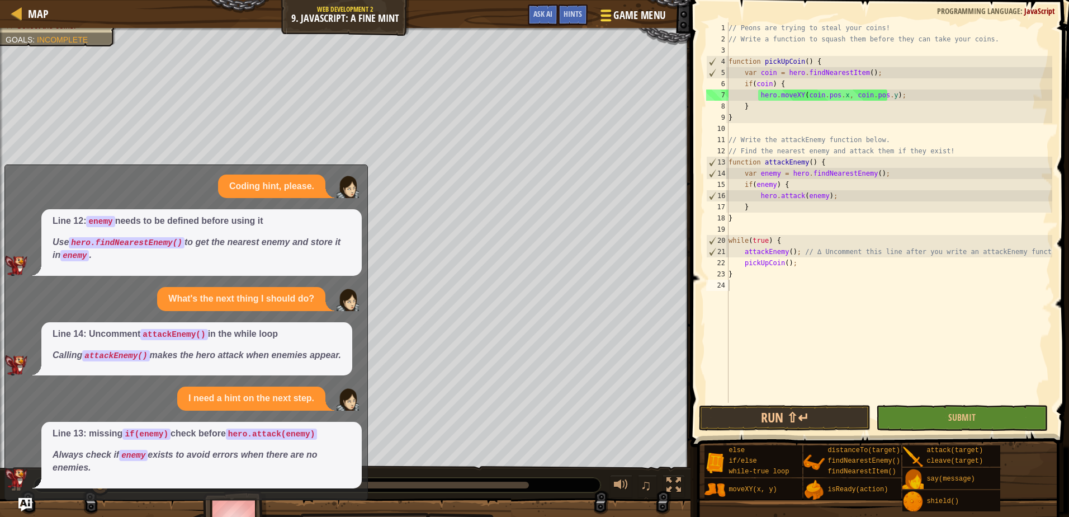
scroll to position [107, 0]
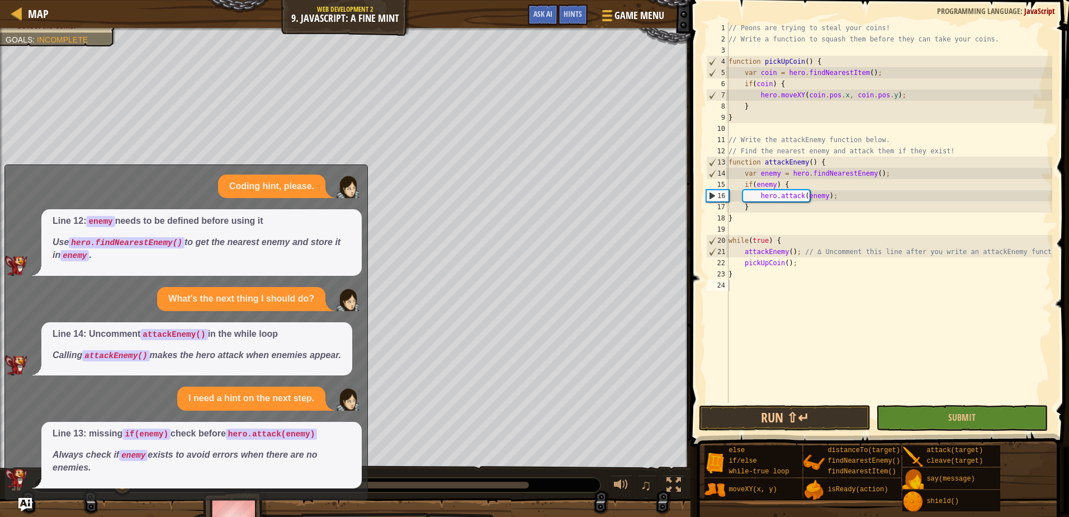
click at [17, 508] on div at bounding box center [345, 526] width 691 height 56
click at [1008, 420] on button "Submit" at bounding box center [962, 418] width 172 height 26
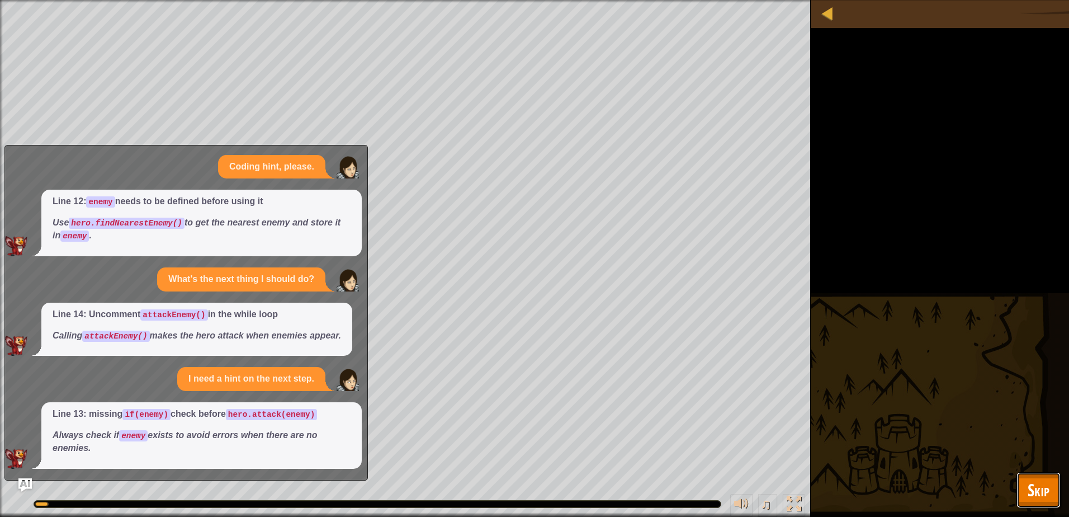
click at [1040, 487] on span "Skip" at bounding box center [1039, 489] width 22 height 23
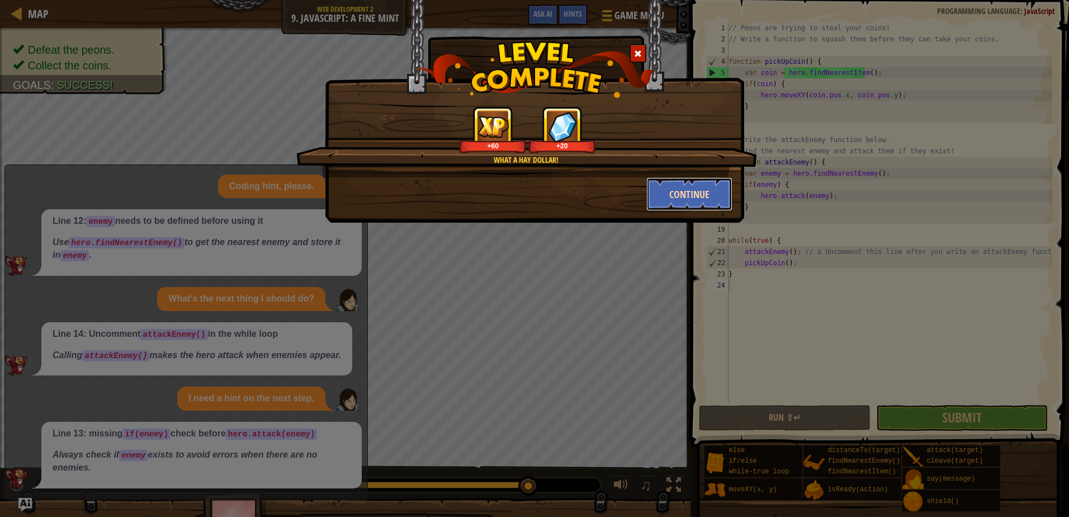
drag, startPoint x: 686, startPoint y: 197, endPoint x: 680, endPoint y: 200, distance: 6.5
click at [680, 200] on button "Continue" at bounding box center [690, 194] width 87 height 34
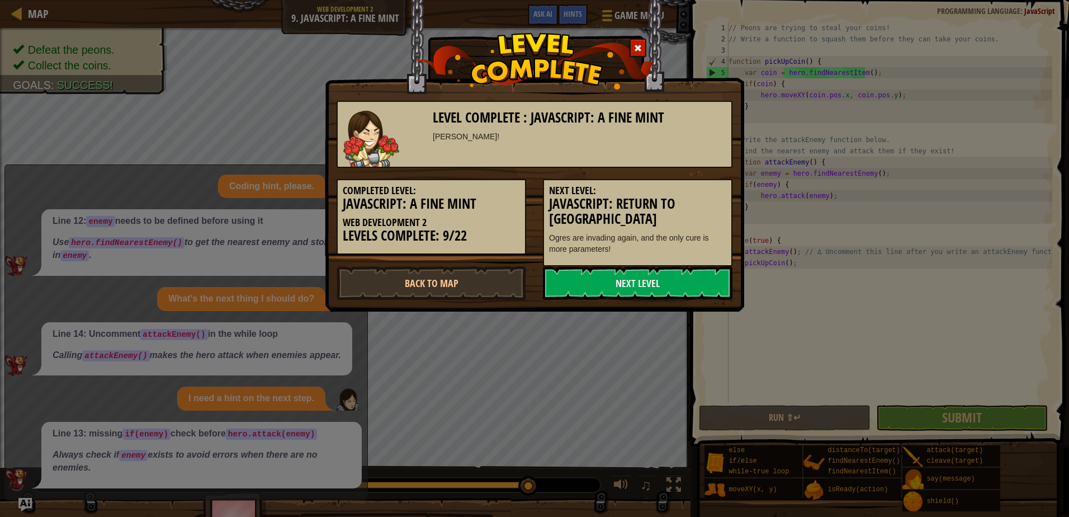
click at [681, 200] on h3 "JavaScript: Return to [GEOGRAPHIC_DATA]" at bounding box center [637, 211] width 177 height 30
click at [625, 280] on link "Next Level" at bounding box center [638, 283] width 190 height 34
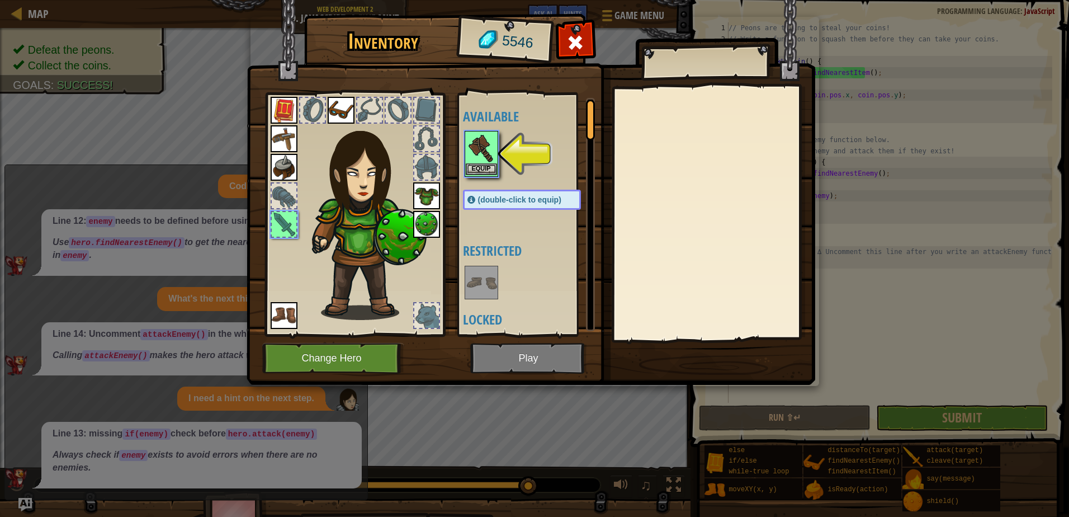
click at [483, 161] on img at bounding box center [481, 147] width 31 height 31
click at [483, 162] on img at bounding box center [481, 147] width 31 height 31
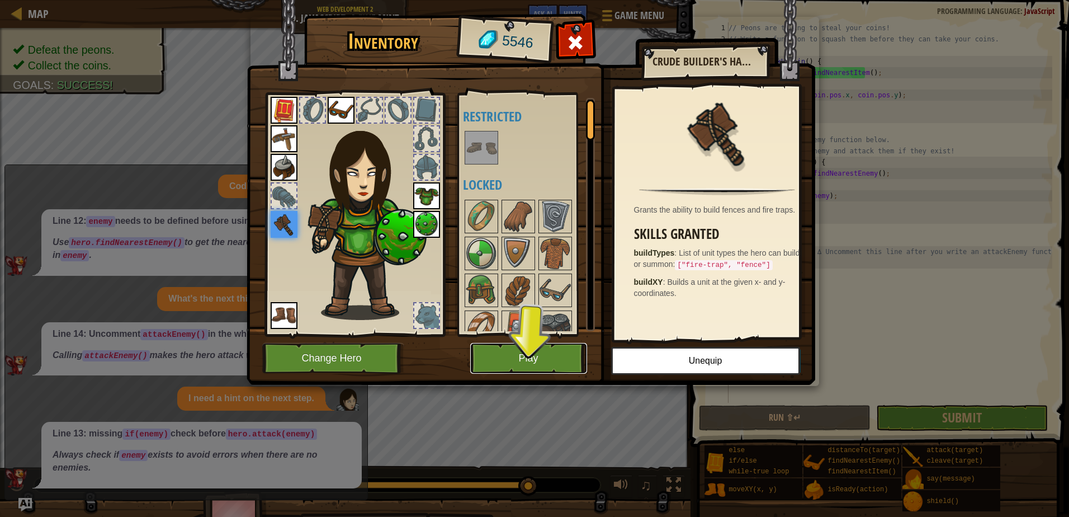
click at [507, 354] on button "Play" at bounding box center [528, 358] width 117 height 31
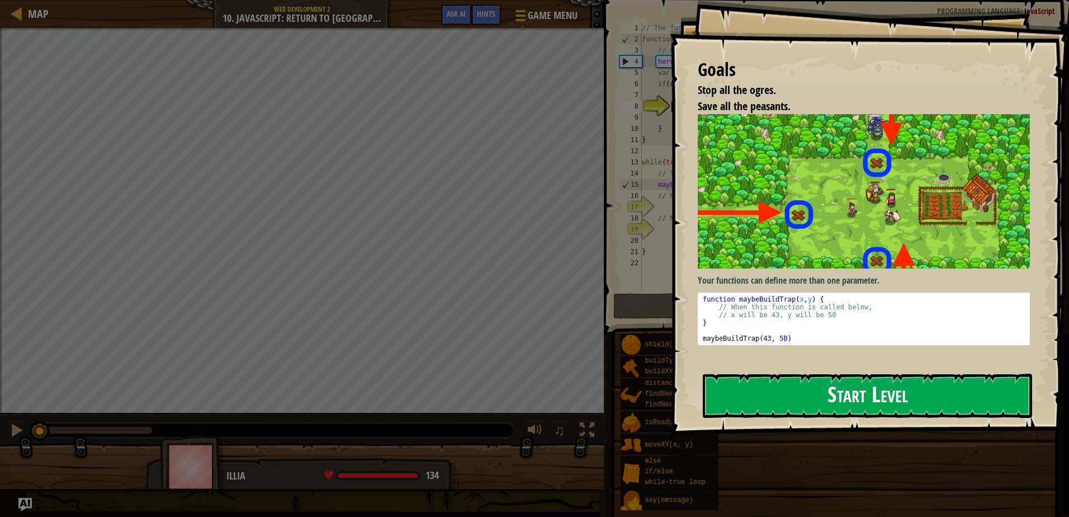
click at [914, 384] on button "Start Level" at bounding box center [867, 396] width 329 height 44
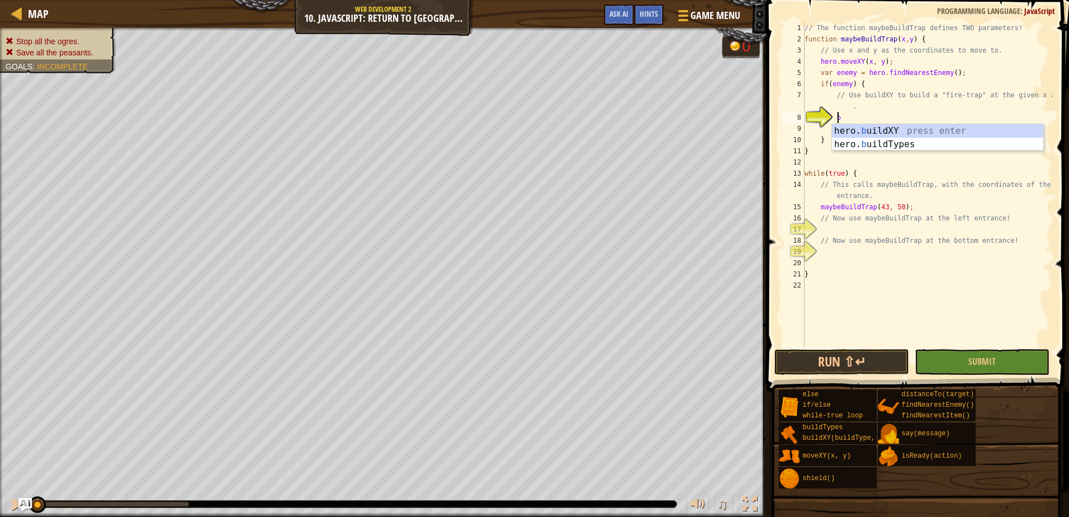
scroll to position [5, 2]
click at [907, 133] on div "hero. b uildXY press enter hero. b uildTypes press enter" at bounding box center [937, 151] width 211 height 54
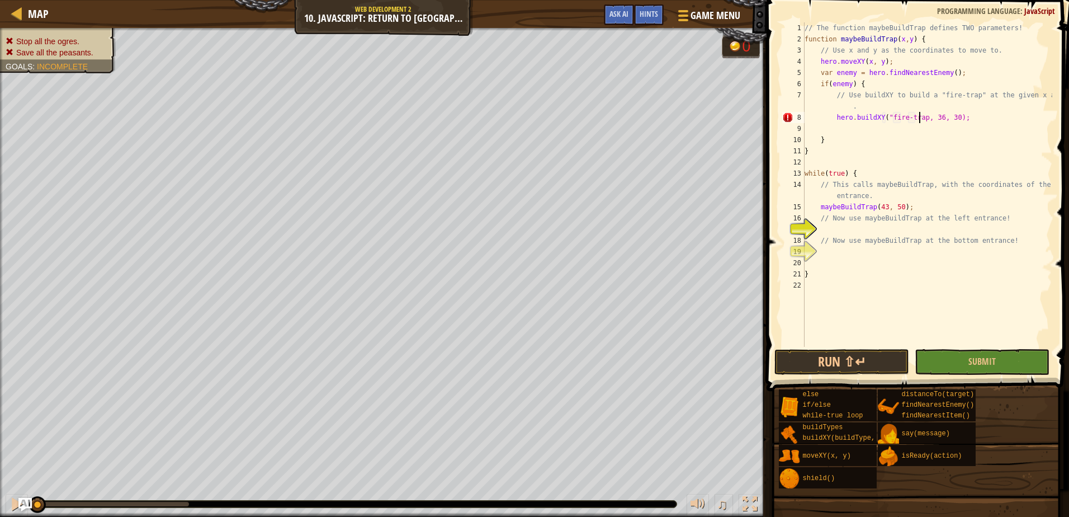
scroll to position [5, 10]
click at [937, 119] on div "// The function maybeBuildTrap defines TWO parameters! function maybeBuildTrap …" at bounding box center [928, 195] width 250 height 347
click at [950, 121] on div "// The function maybeBuildTrap defines TWO parameters! function maybeBuildTrap …" at bounding box center [928, 195] width 250 height 347
click at [952, 121] on div "// The function maybeBuildTrap defines TWO parameters! function maybeBuildTrap …" at bounding box center [928, 195] width 250 height 347
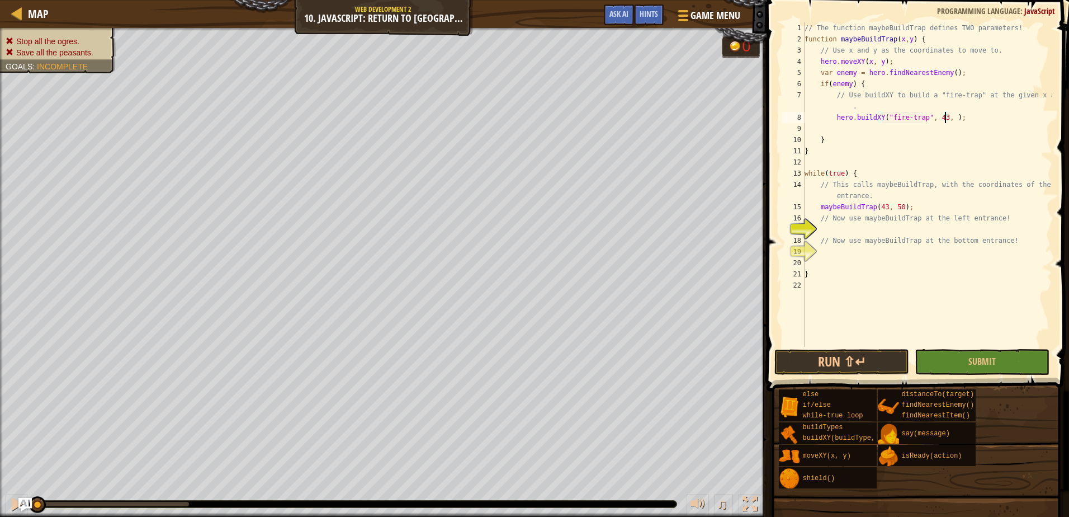
scroll to position [5, 12]
type textarea "hero.buildXY("fire-trap", 43, 50);"
click at [853, 233] on div "// The function maybeBuildTrap defines TWO parameters! function maybeBuildTrap …" at bounding box center [928, 195] width 250 height 347
click at [883, 232] on div "// The function maybeBuildTrap defines TWO parameters! function maybeBuildTrap …" at bounding box center [928, 195] width 250 height 347
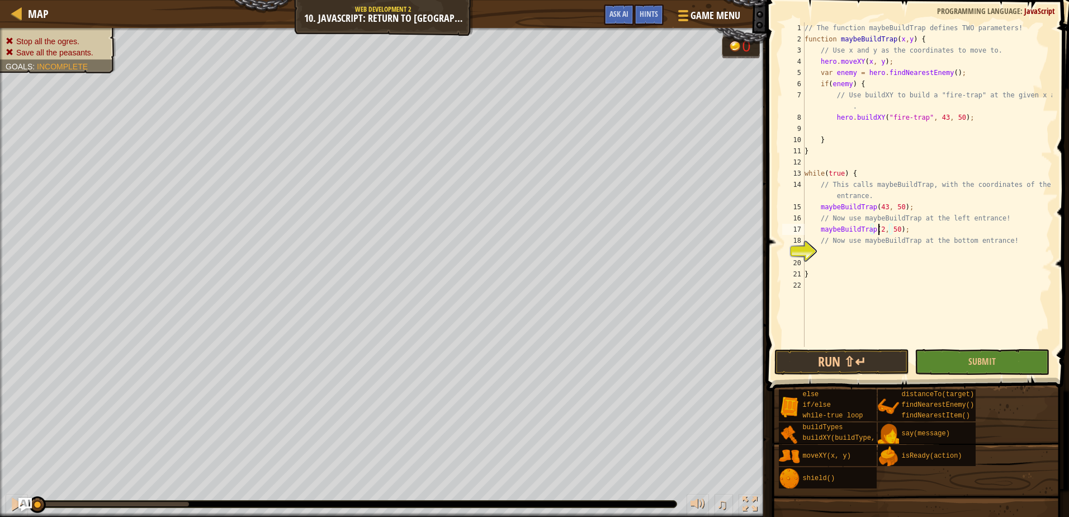
scroll to position [5, 7]
click at [897, 228] on div "// The function maybeBuildTrap defines TWO parameters! function maybeBuildTrap …" at bounding box center [928, 195] width 250 height 347
type textarea "maybeBuildTrap(25, 34);"
click at [864, 249] on div "// The function maybeBuildTrap defines TWO parameters! function maybeBuildTrap …" at bounding box center [928, 195] width 250 height 347
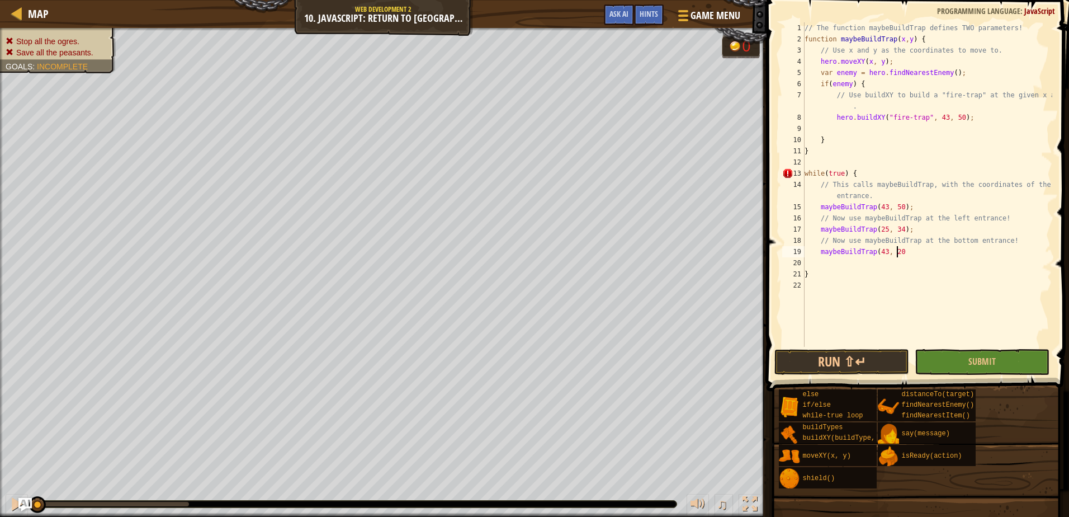
scroll to position [5, 7]
click at [972, 356] on span "Submit" at bounding box center [982, 361] width 27 height 12
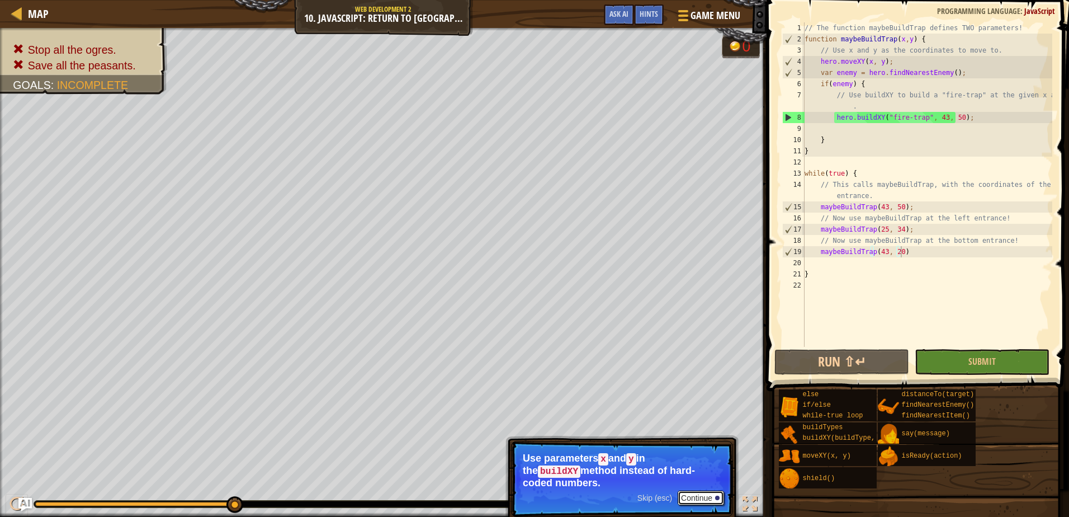
click at [697, 490] on button "Continue" at bounding box center [701, 497] width 46 height 15
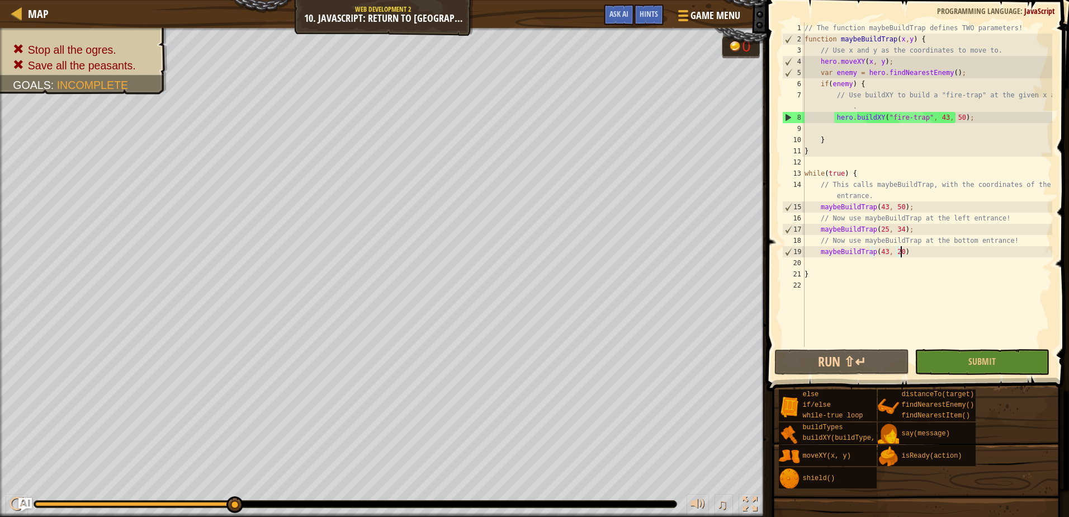
click at [937, 118] on div "// The function maybeBuildTrap defines TWO parameters! function maybeBuildTrap …" at bounding box center [928, 195] width 250 height 347
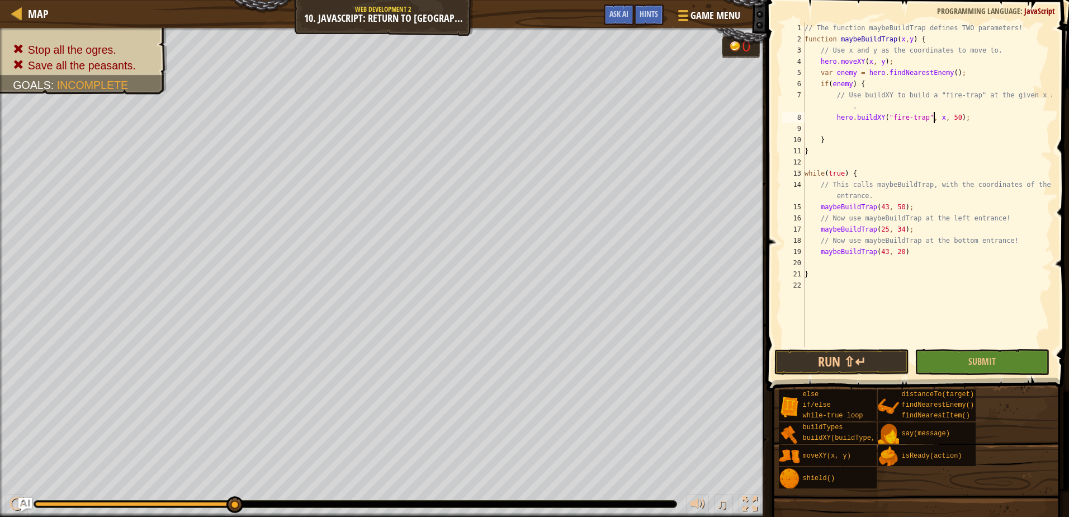
click at [948, 115] on div "// The function maybeBuildTrap defines TWO parameters! function maybeBuildTrap …" at bounding box center [928, 195] width 250 height 347
type textarea "hero.buildXY("fire-trap", x, y);"
click at [954, 358] on button "Submit" at bounding box center [982, 362] width 135 height 26
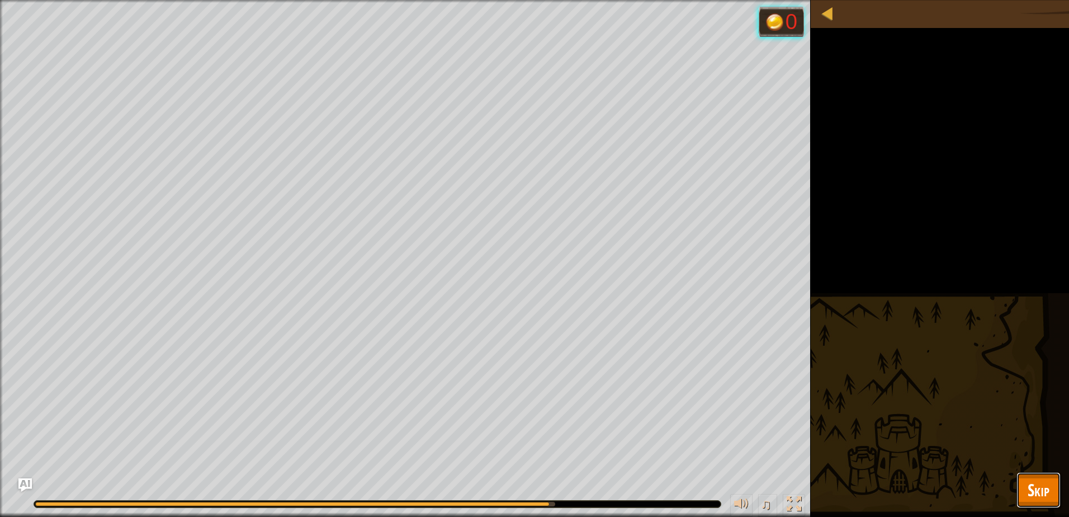
click at [1054, 484] on button "Skip" at bounding box center [1039, 490] width 44 height 36
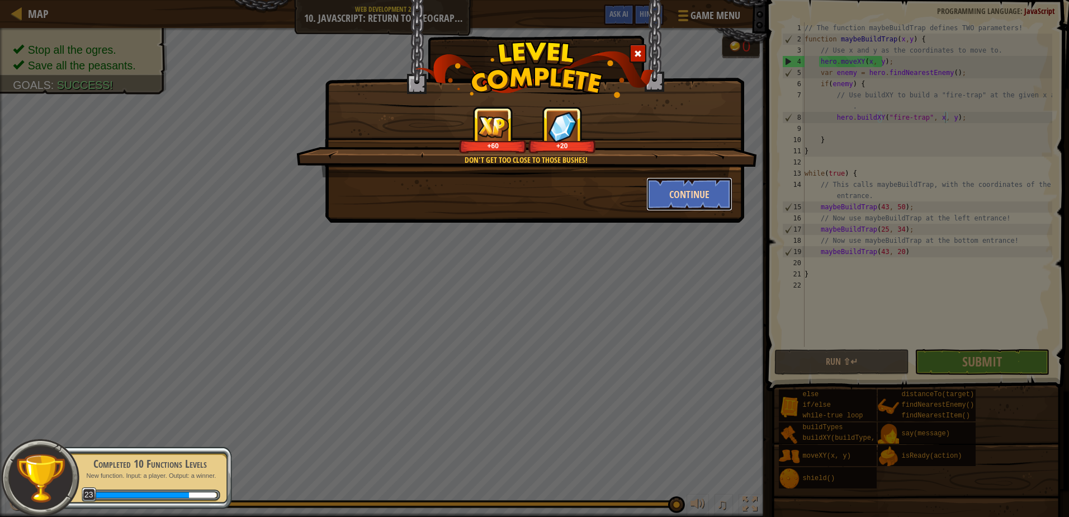
click at [693, 201] on button "Continue" at bounding box center [690, 194] width 87 height 34
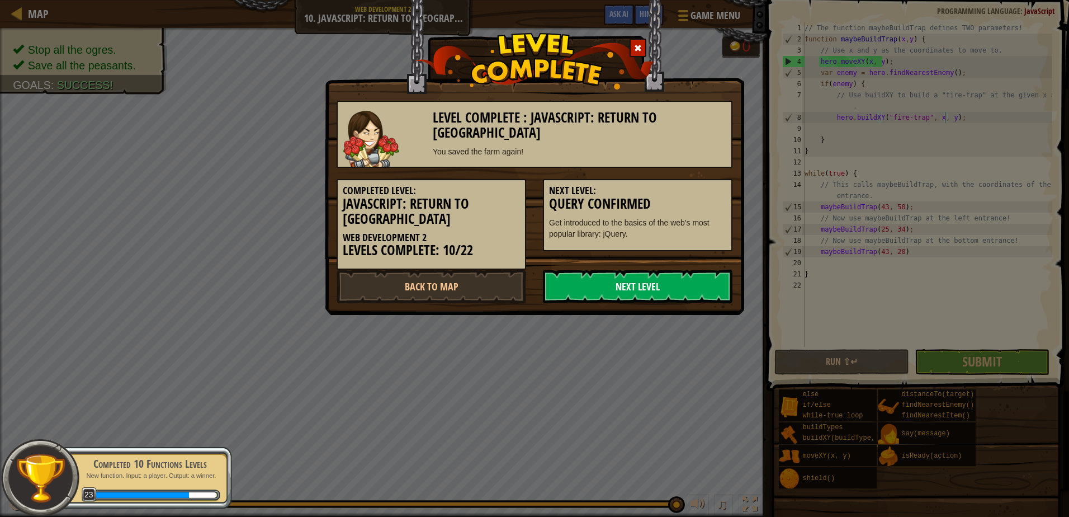
click at [656, 278] on link "Next Level" at bounding box center [638, 287] width 190 height 34
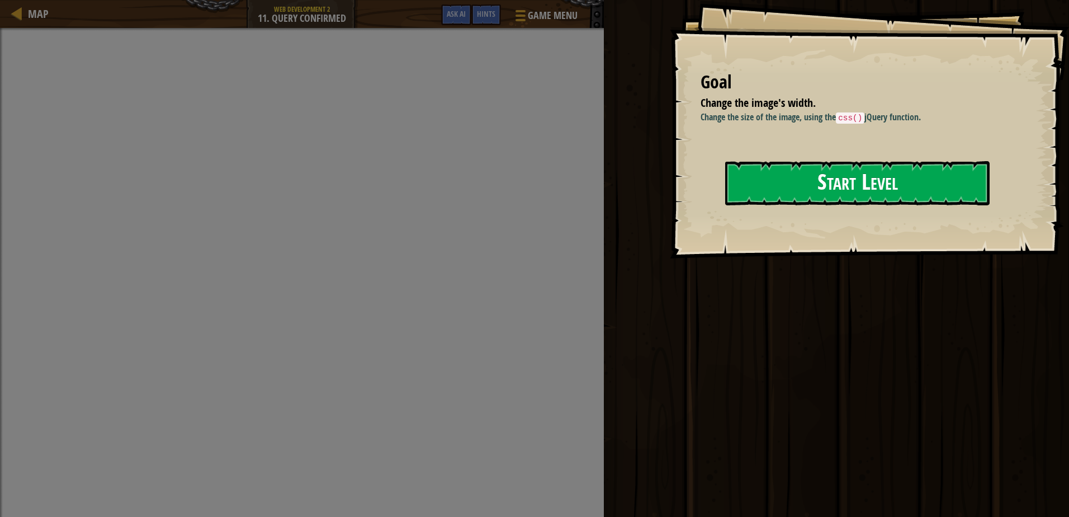
click at [857, 187] on button "Start Level" at bounding box center [857, 183] width 265 height 44
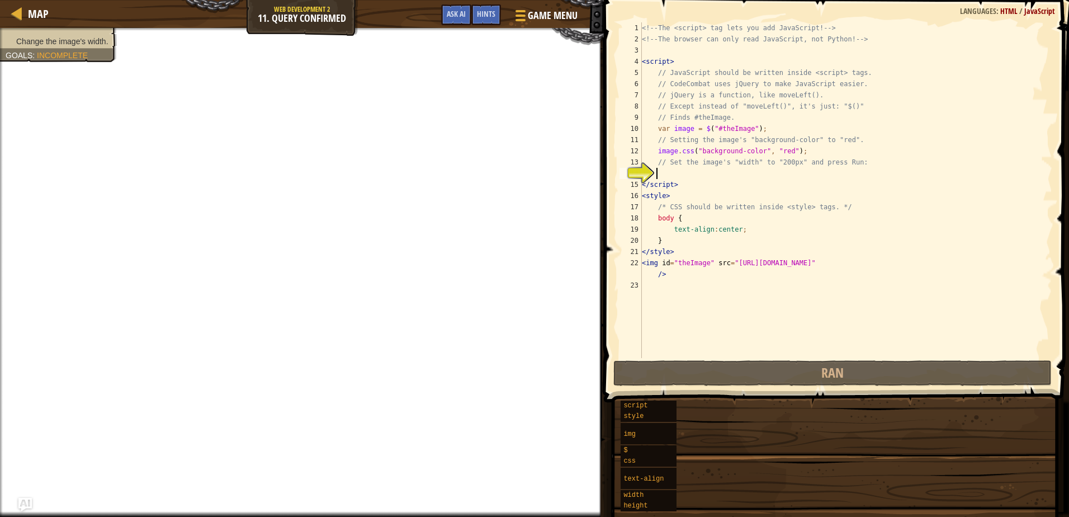
click at [642, 172] on div "14" at bounding box center [631, 173] width 22 height 11
type textarea "</script>"
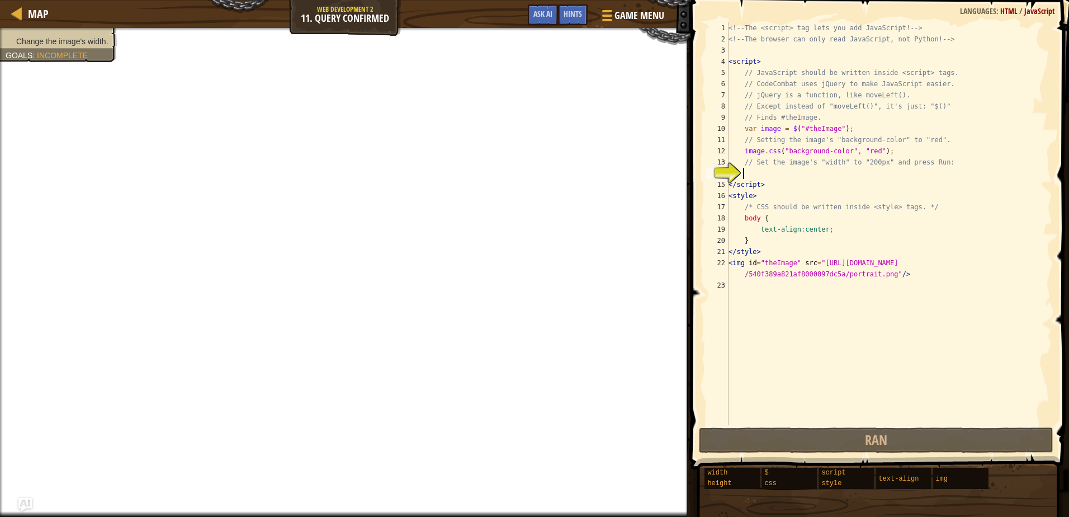
click at [790, 175] on div "<!-- The <script> tag lets you add JavaScript! --> <!-- The browser can only re…" at bounding box center [889, 234] width 326 height 425
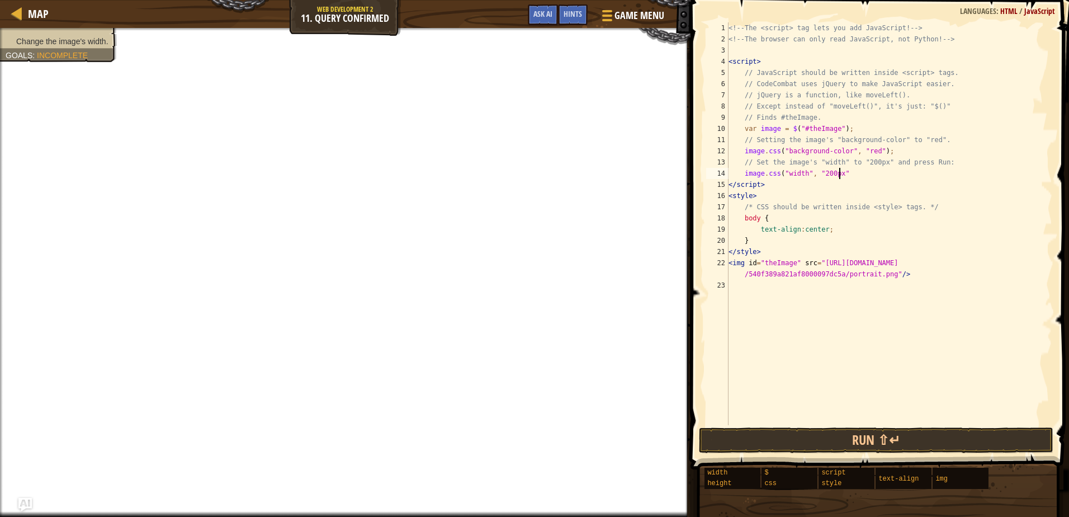
scroll to position [5, 9]
type textarea "image.css("width", "200px");"
click at [805, 432] on button "Run ⇧↵" at bounding box center [876, 440] width 355 height 26
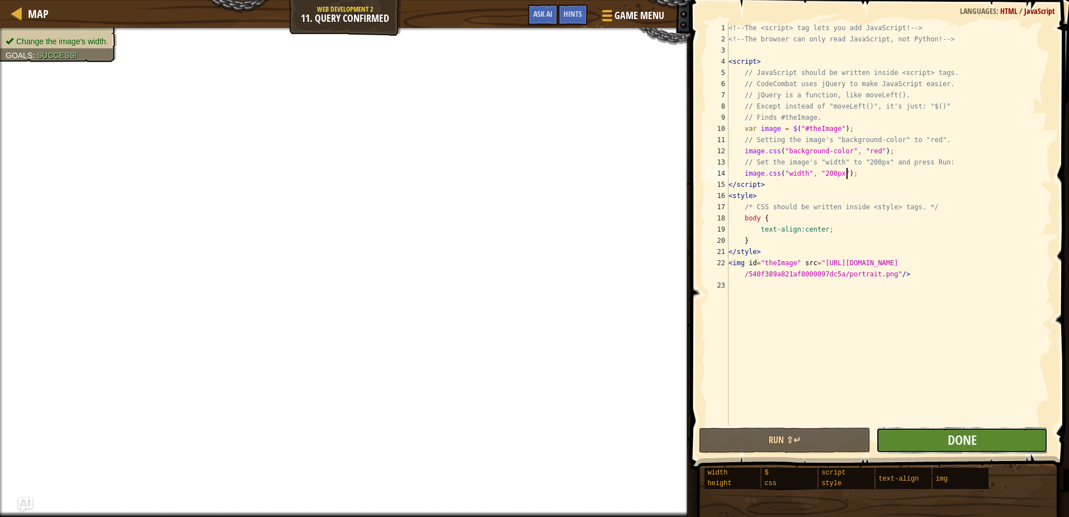
click at [940, 449] on button "Done" at bounding box center [962, 440] width 172 height 26
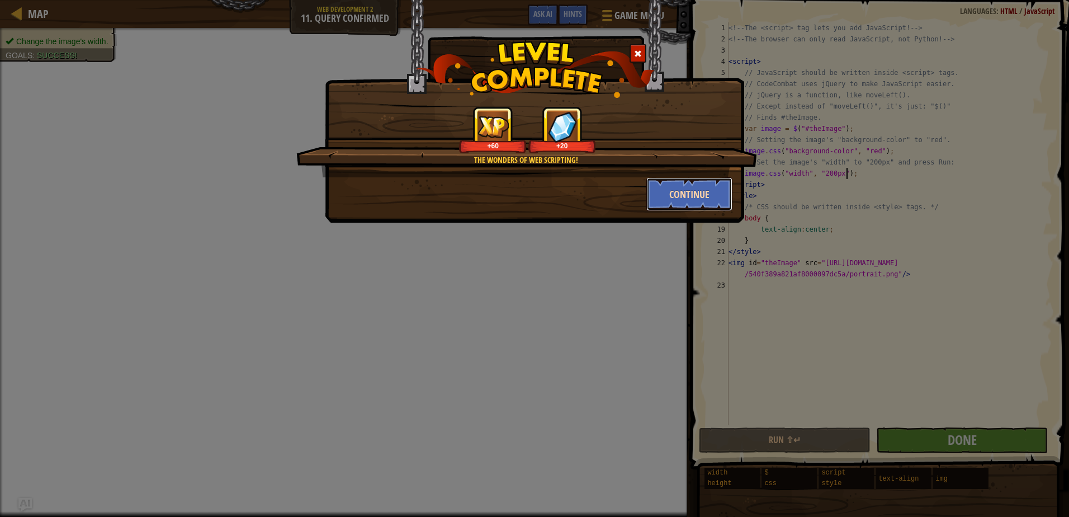
click at [701, 198] on button "Continue" at bounding box center [690, 194] width 87 height 34
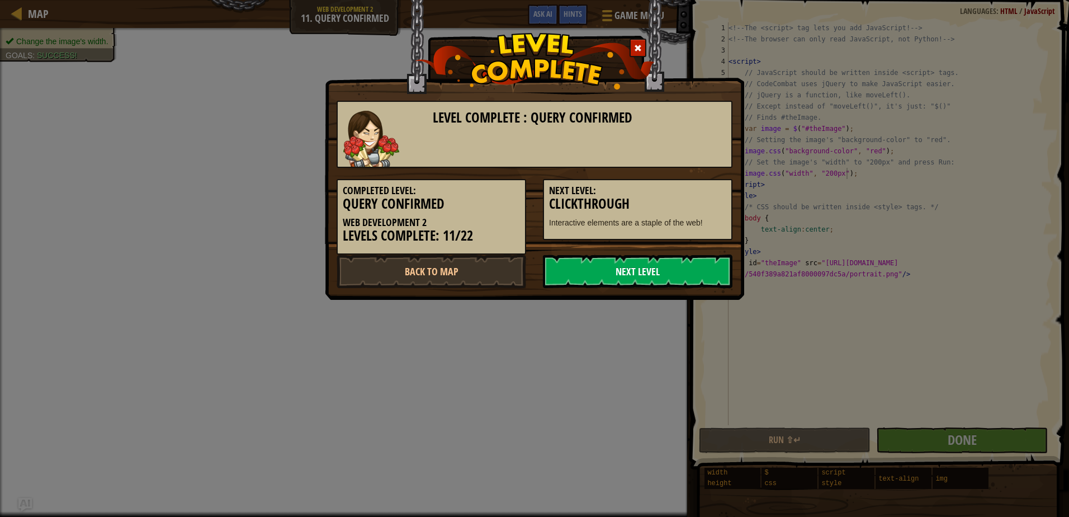
drag, startPoint x: 671, startPoint y: 281, endPoint x: 655, endPoint y: 279, distance: 15.7
click at [666, 282] on link "Next Level" at bounding box center [638, 271] width 190 height 34
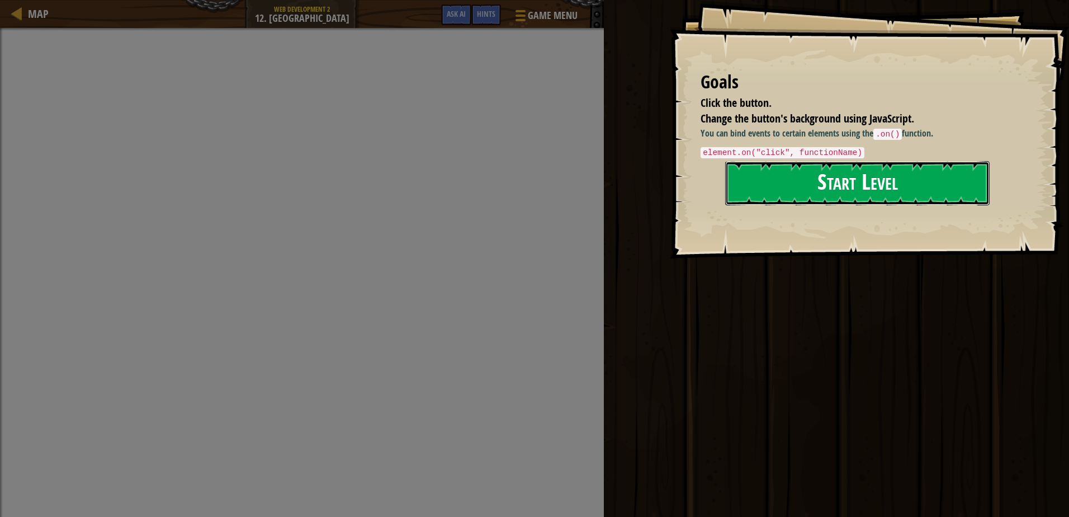
click at [836, 183] on button "Start Level" at bounding box center [857, 183] width 265 height 44
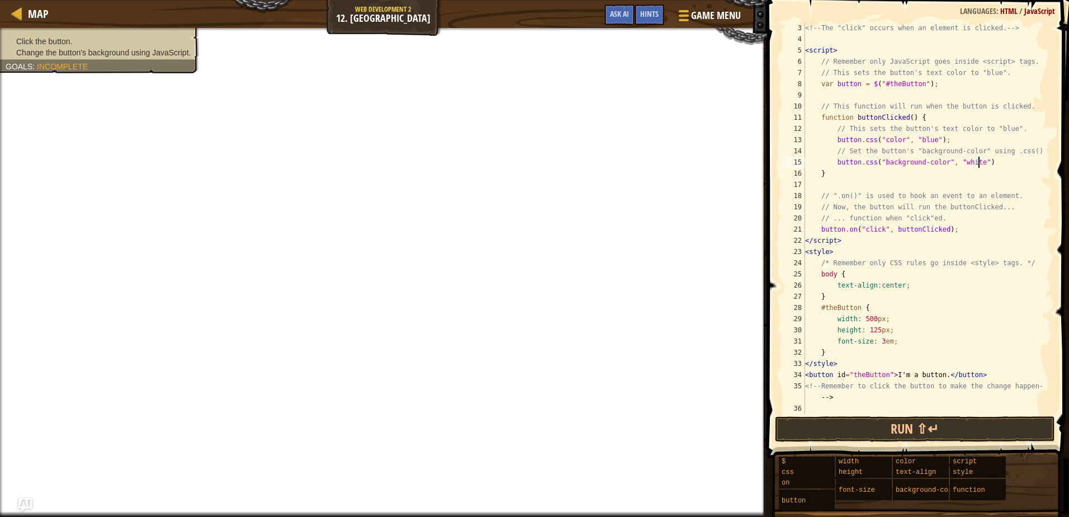
scroll to position [5, 14]
type textarea "button.css("background-color", "white");"
click at [920, 420] on button "Run ⇧↵" at bounding box center [915, 429] width 280 height 26
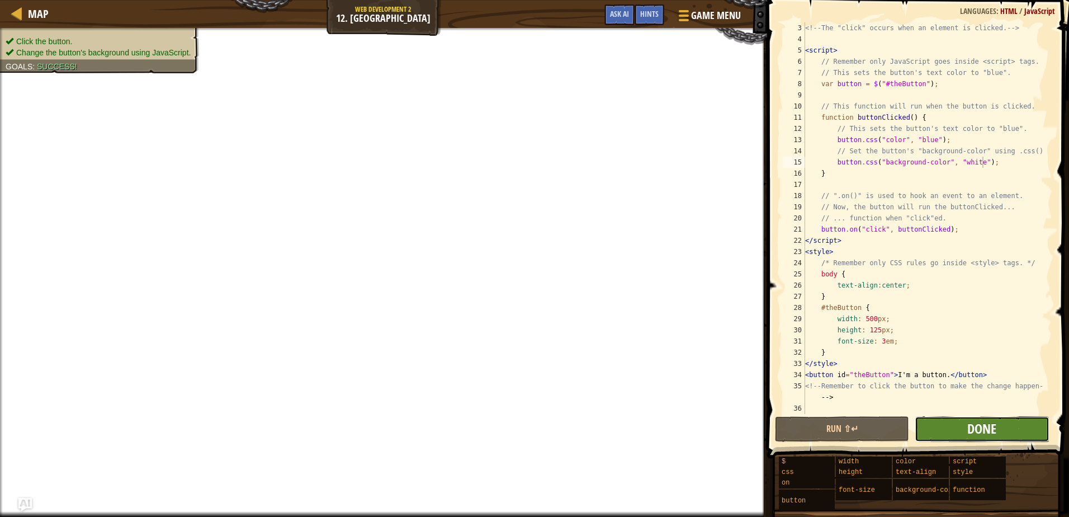
click at [994, 428] on span "Done" at bounding box center [982, 428] width 29 height 18
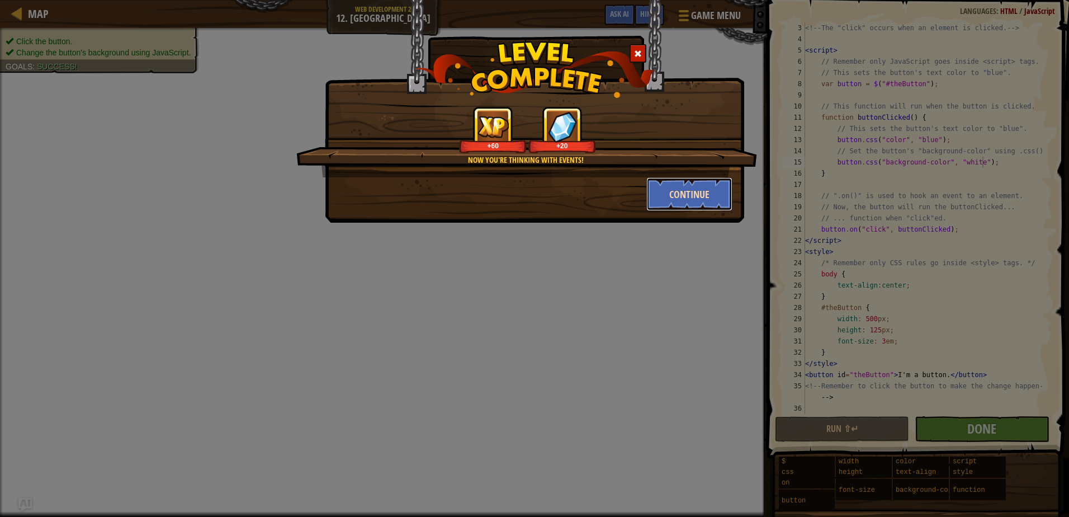
click at [660, 190] on button "Continue" at bounding box center [690, 194] width 87 height 34
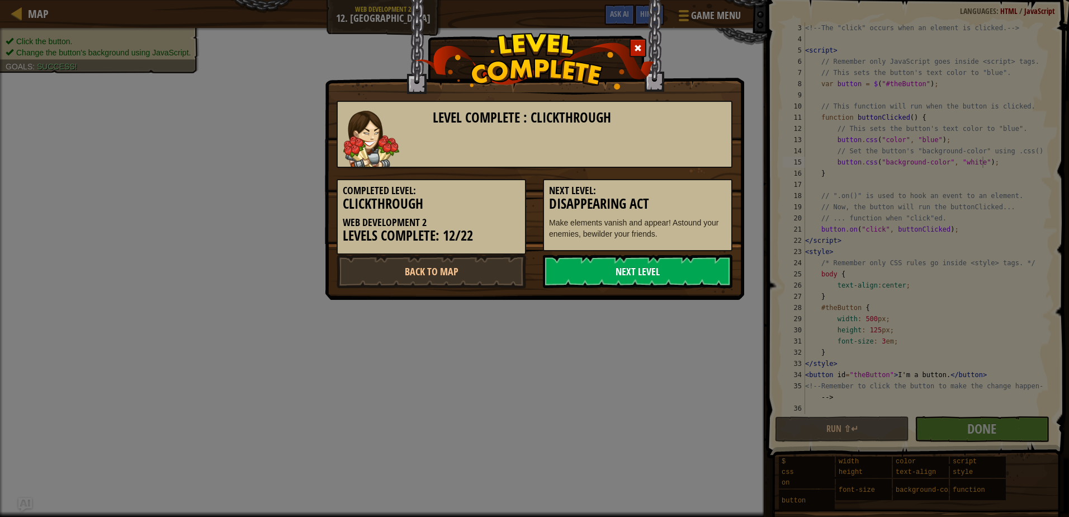
click at [650, 265] on link "Next Level" at bounding box center [638, 271] width 190 height 34
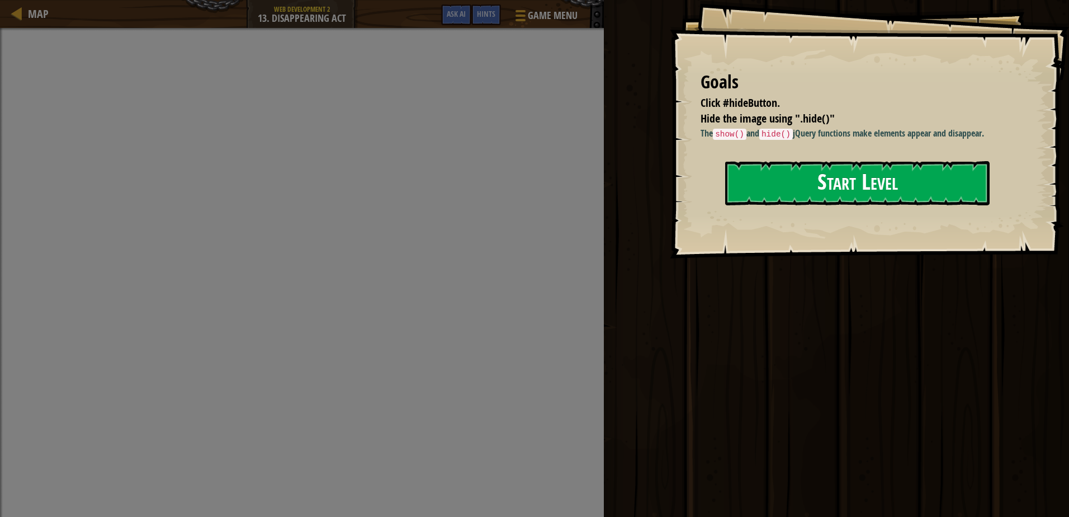
click at [863, 171] on button "Start Level" at bounding box center [857, 183] width 265 height 44
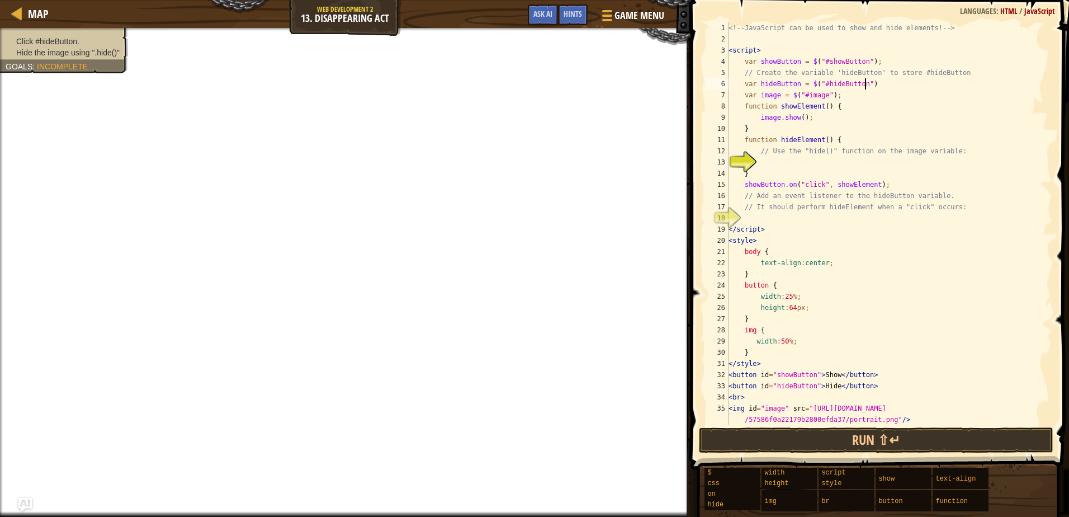
scroll to position [5, 11]
click at [837, 168] on div "<!-- JavaScript can be used to show and hide elements! --> < script > var showB…" at bounding box center [885, 234] width 318 height 425
click at [824, 156] on div "<!-- JavaScript can be used to show and hide elements! --> < script > var showB…" at bounding box center [885, 234] width 318 height 425
type textarea "// Use the "hide()" function on the image variable:"
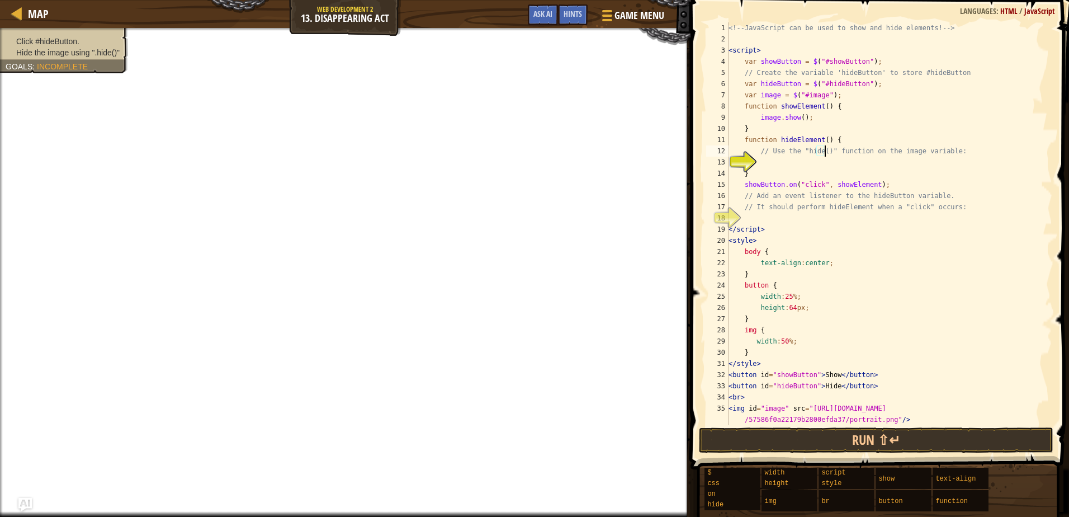
click at [825, 166] on div "<!-- JavaScript can be used to show and hide elements! --> < script > var showB…" at bounding box center [885, 234] width 318 height 425
click at [829, 163] on div "<!-- JavaScript can be used to show and hide elements! --> < script > var showB…" at bounding box center [885, 234] width 318 height 425
type textarea "func"
